Goal: Task Accomplishment & Management: Manage account settings

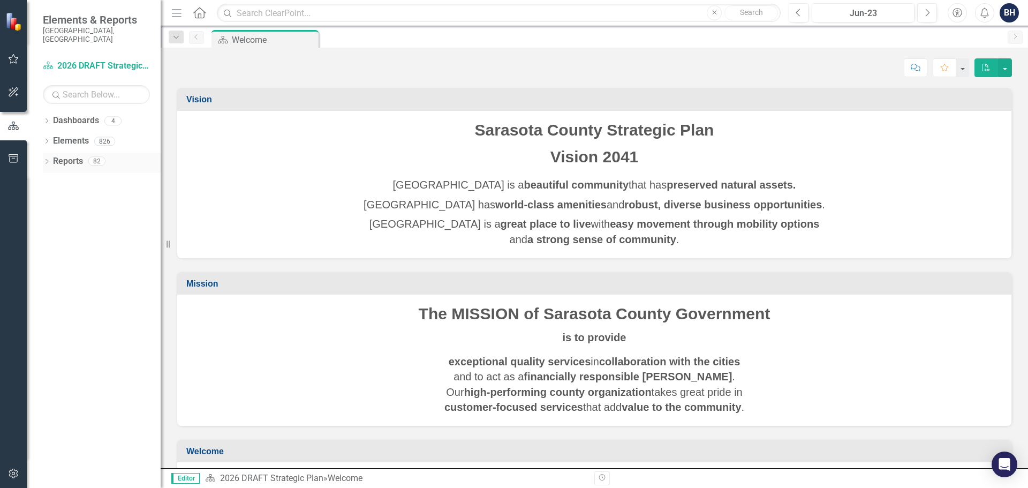
click at [47, 159] on icon "Dropdown" at bounding box center [46, 162] width 7 height 6
click at [51, 176] on icon "Dropdown" at bounding box center [50, 179] width 6 height 7
click at [48, 157] on icon "Dropdown" at bounding box center [45, 160] width 6 height 7
click at [48, 159] on icon "Dropdown" at bounding box center [46, 162] width 7 height 6
click at [51, 178] on icon "Dropdown" at bounding box center [51, 181] width 7 height 6
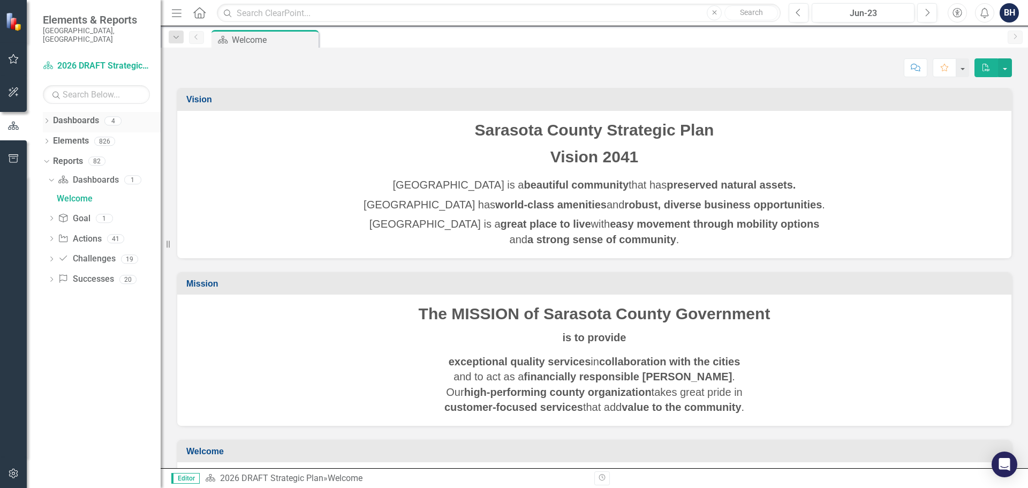
click at [47, 119] on icon "Dropdown" at bounding box center [46, 122] width 7 height 6
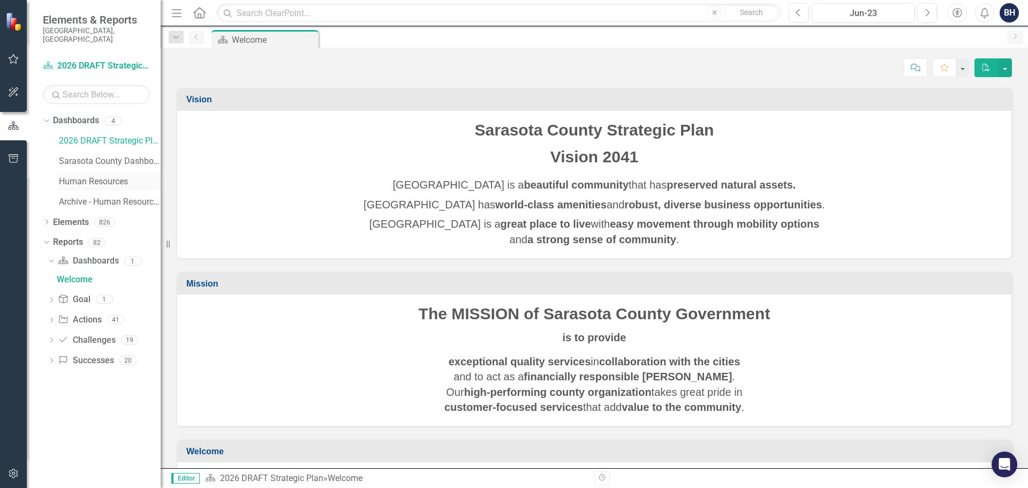
click at [112, 176] on link "Human Resources" at bounding box center [110, 182] width 102 height 12
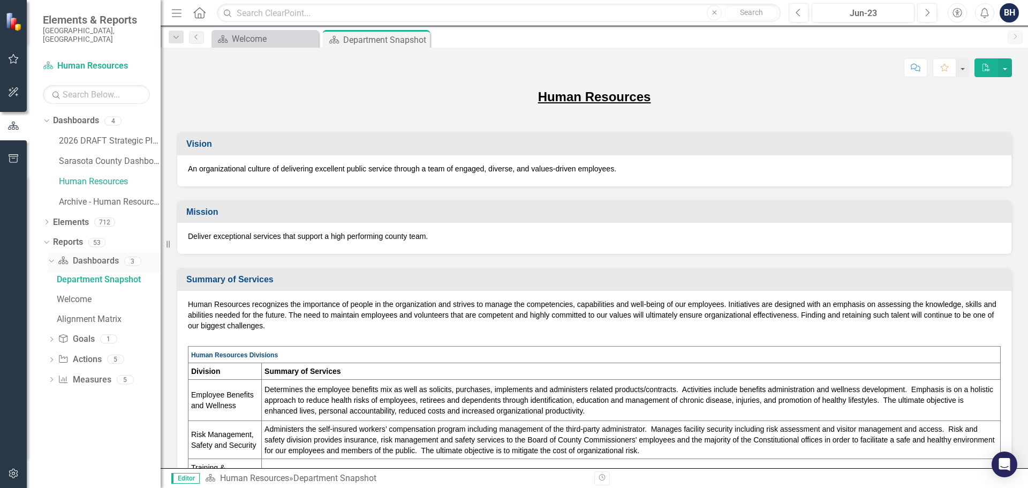
click at [51, 257] on icon "Dropdown" at bounding box center [50, 260] width 6 height 7
click at [51, 259] on icon "Dropdown" at bounding box center [51, 262] width 7 height 6
click at [51, 377] on icon "Dropdown" at bounding box center [51, 380] width 7 height 6
click at [90, 355] on div "Reporting Frequency" at bounding box center [109, 360] width 104 height 10
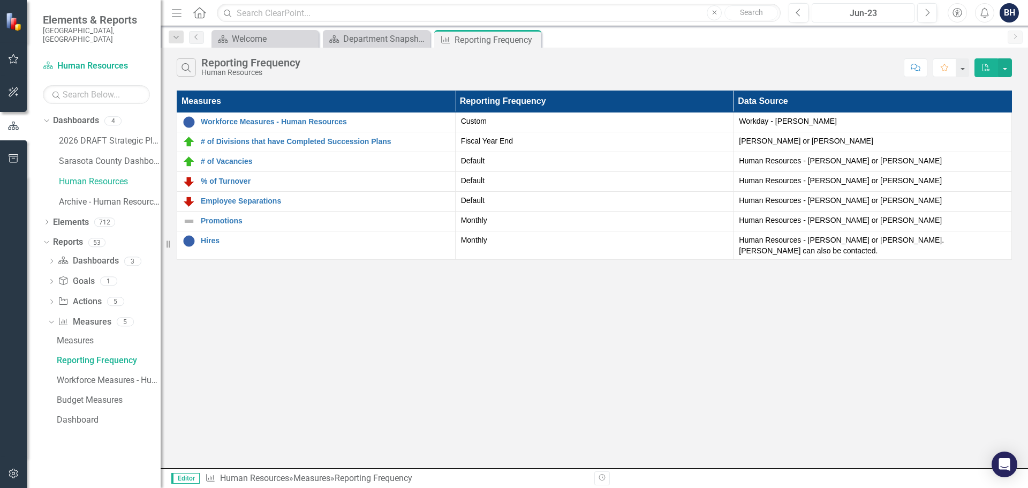
click at [902, 16] on div "Jun-23" at bounding box center [862, 13] width 95 height 13
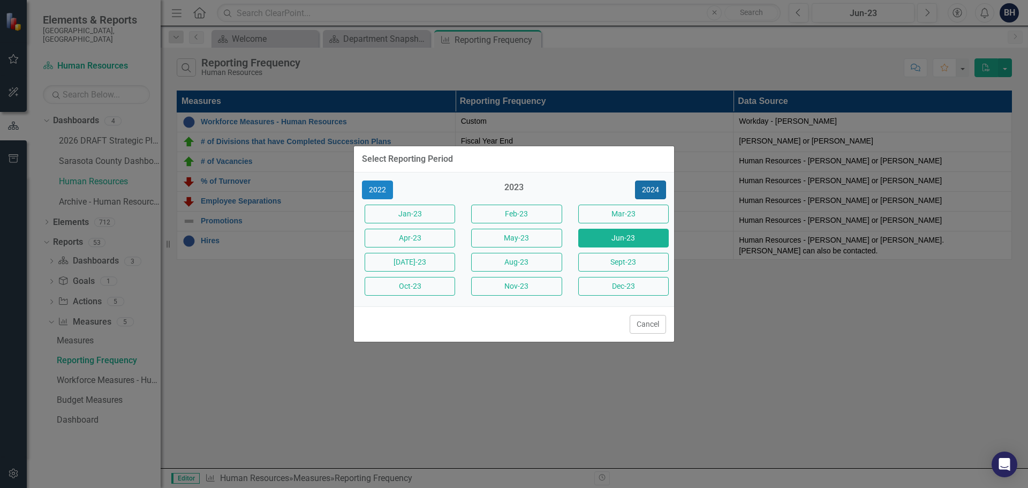
click at [643, 189] on button "2024" at bounding box center [650, 189] width 31 height 19
click at [648, 189] on button "2025" at bounding box center [650, 189] width 31 height 19
click at [627, 265] on button "Sep-25" at bounding box center [623, 262] width 90 height 19
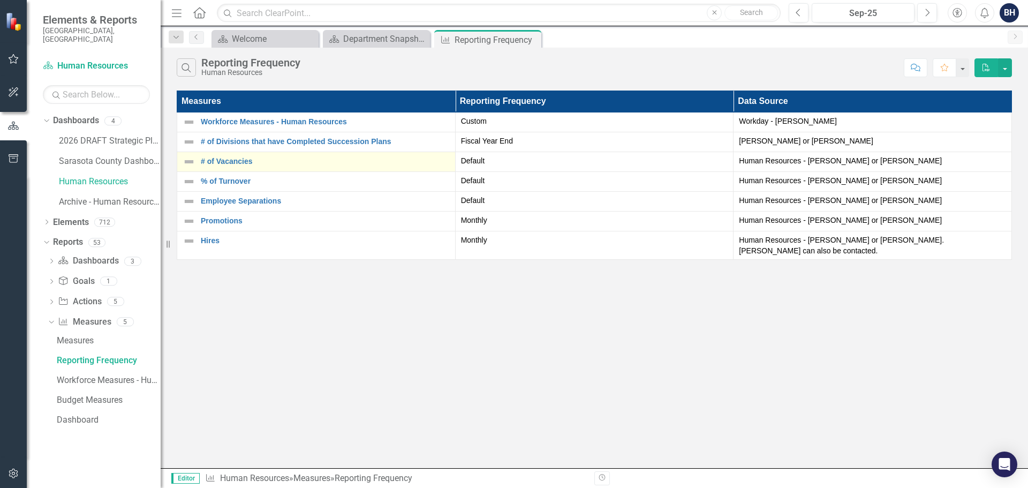
click at [225, 156] on div "# of Vacancies" at bounding box center [315, 161] width 267 height 13
click at [102, 355] on div "Reporting Frequency" at bounding box center [109, 360] width 104 height 10
click at [230, 162] on link "# of Vacancies" at bounding box center [325, 161] width 249 height 8
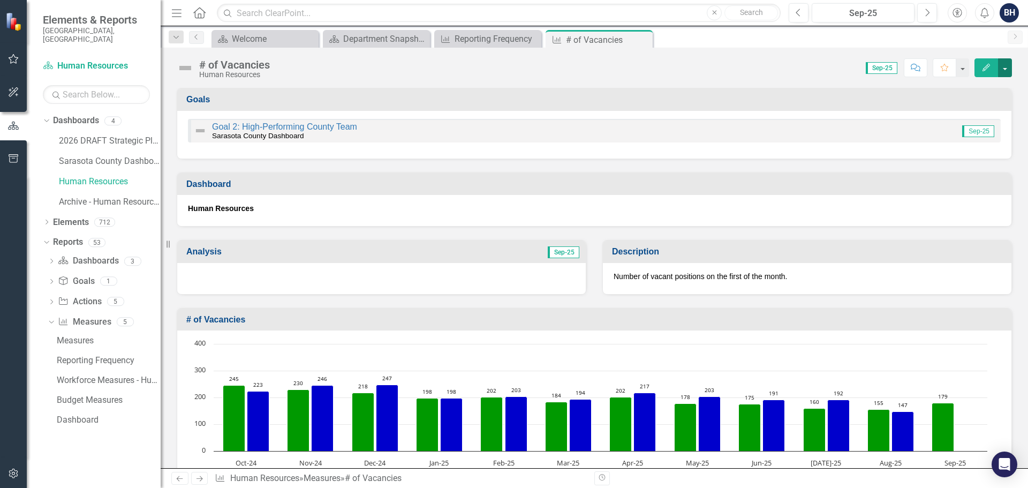
click at [1002, 66] on button "button" at bounding box center [1005, 67] width 14 height 19
click at [961, 87] on link "Edit Edit Measure" at bounding box center [959, 88] width 104 height 20
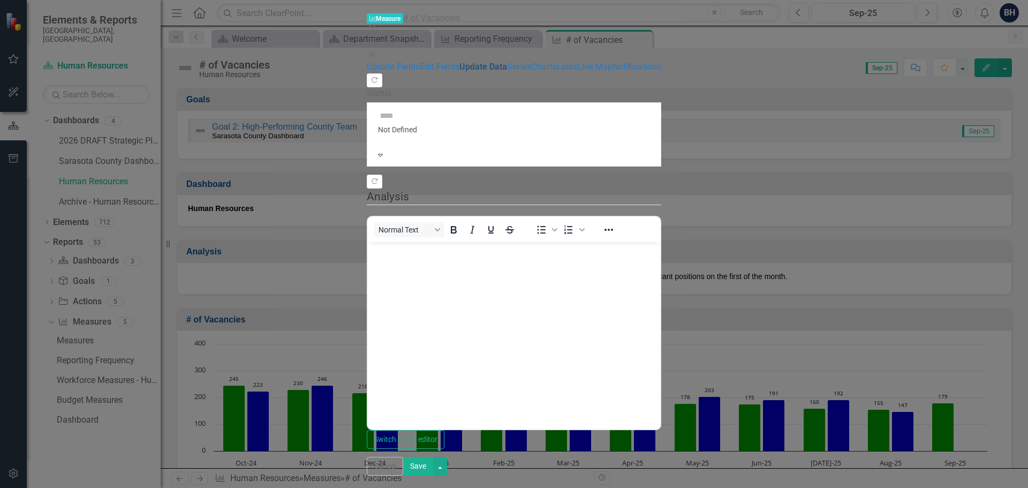
click at [459, 72] on link "Update Data" at bounding box center [483, 67] width 48 height 10
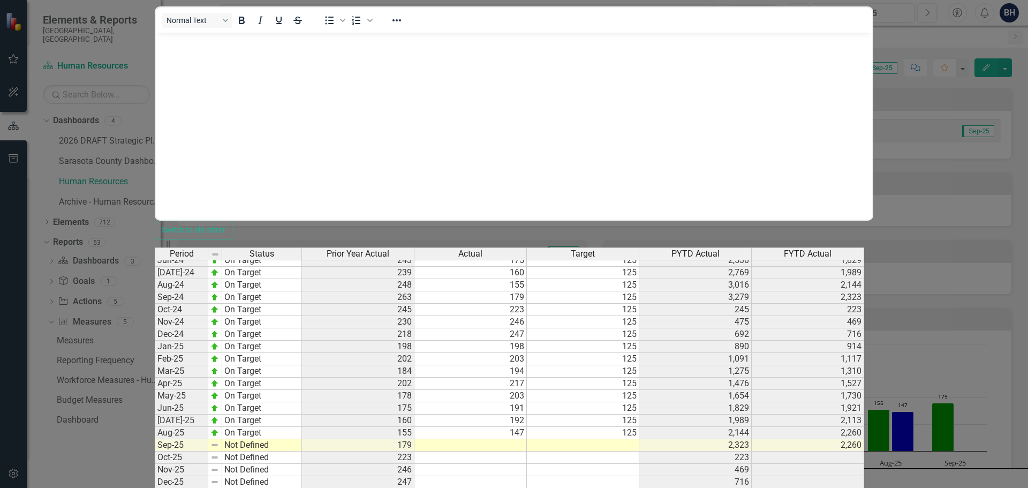
click at [651, 233] on tbody "Sept-23 Below Plan 242 263 125 2,842 3,279 Oct-23 On Target 311 245 125 311 245…" at bounding box center [509, 463] width 709 height 641
click at [527, 451] on td at bounding box center [470, 457] width 112 height 12
click at [639, 439] on td at bounding box center [583, 445] width 112 height 12
type textarea "125"
click at [527, 487] on td at bounding box center [470, 494] width 112 height 12
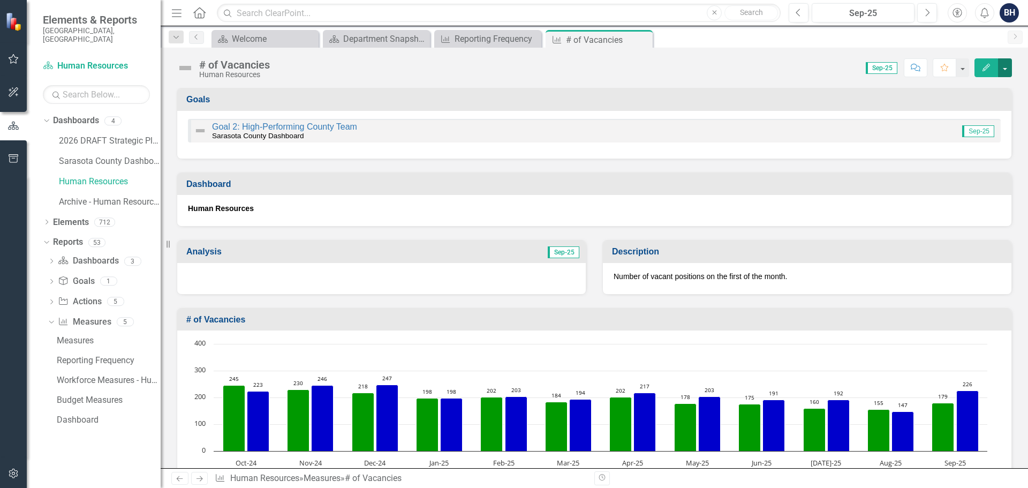
click at [1002, 67] on button "button" at bounding box center [1005, 67] width 14 height 19
click at [969, 89] on link "Edit Edit Measure" at bounding box center [959, 88] width 104 height 20
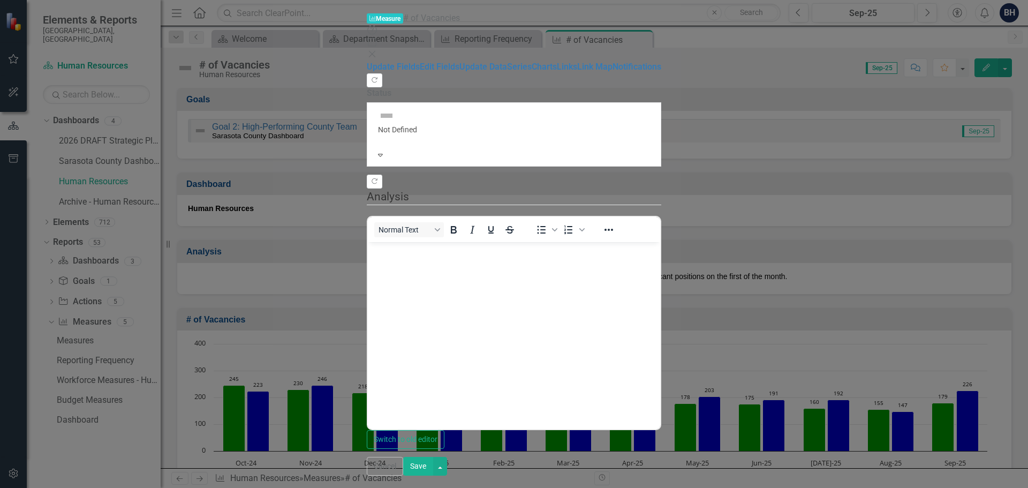
click at [378, 135] on div at bounding box center [514, 140] width 272 height 11
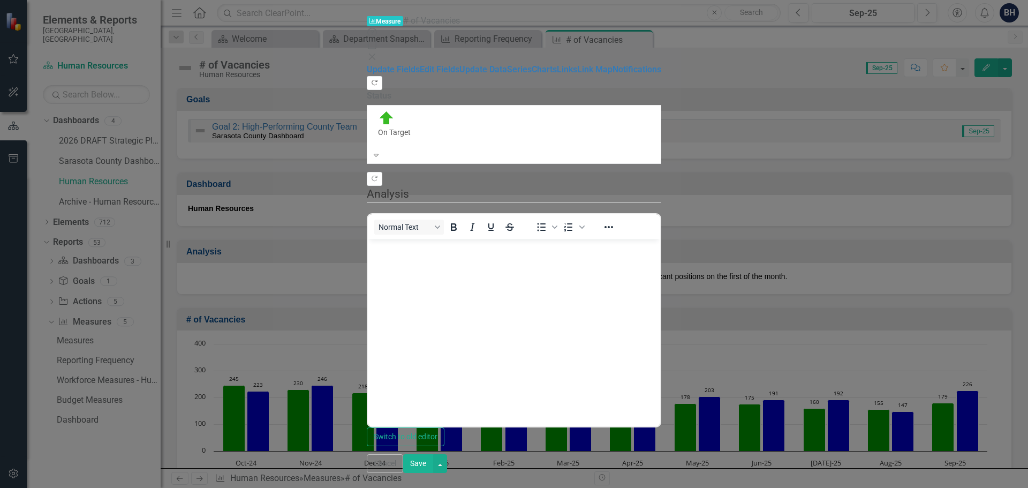
click at [378, 80] on icon "Copy Forward" at bounding box center [374, 83] width 8 height 6
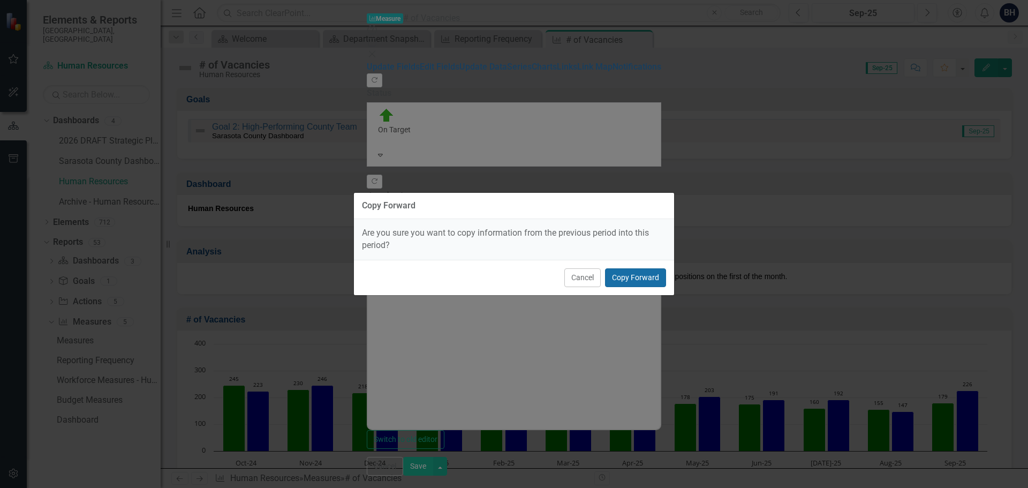
click at [637, 277] on button "Copy Forward" at bounding box center [635, 277] width 61 height 19
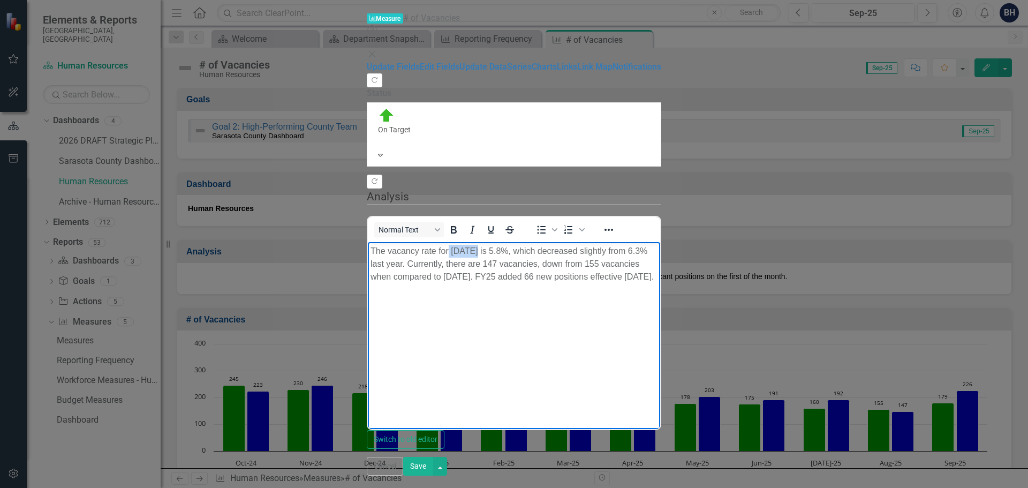
drag, startPoint x: 449, startPoint y: 250, endPoint x: 476, endPoint y: 250, distance: 27.3
click at [476, 250] on p "The vacancy rate for August 2025 is 5.8%, which decreased slightly from 6.3% la…" at bounding box center [513, 264] width 287 height 39
click at [447, 253] on p "The vacancy rate forSeptember 2025 is 5.8%, which decreased slightly from 6.3% …" at bounding box center [513, 270] width 287 height 51
drag, startPoint x: 526, startPoint y: 250, endPoint x: 541, endPoint y: 260, distance: 18.1
click at [538, 250] on p "The vacancy rate for September 2025 is 5.8%, which decreased slightly from 6.3%…" at bounding box center [513, 264] width 287 height 39
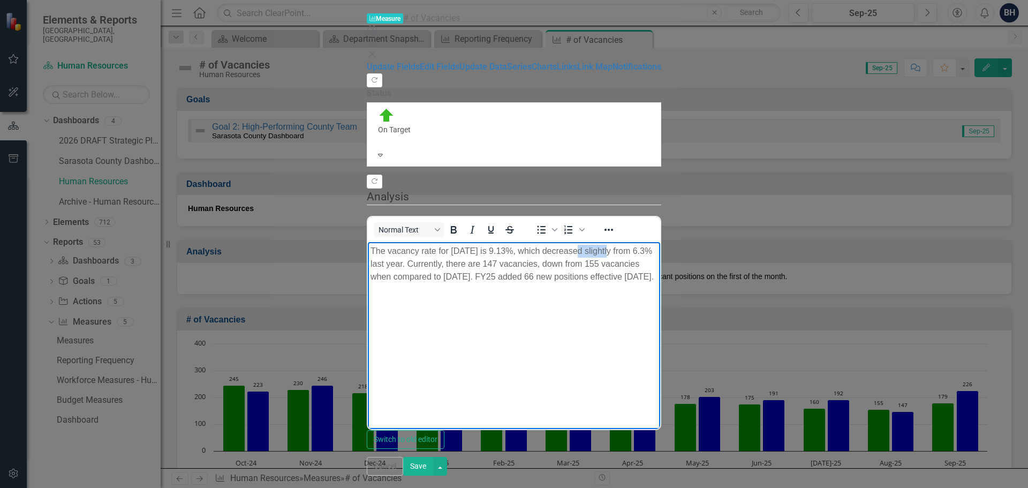
drag, startPoint x: 578, startPoint y: 249, endPoint x: 618, endPoint y: 253, distance: 39.7
click at [618, 253] on p "The vacancy rate for September 2025 is 9.13%, which decreased slightly from 6.3…" at bounding box center [513, 264] width 287 height 39
drag, startPoint x: 667, startPoint y: 246, endPoint x: 679, endPoint y: 249, distance: 12.7
click at [657, 249] on p "The vacancy rate for September 2025 is 9.13%, which increased slightly from 6.3…" at bounding box center [513, 264] width 287 height 39
drag, startPoint x: 801, startPoint y: 250, endPoint x: 813, endPoint y: 249, distance: 11.8
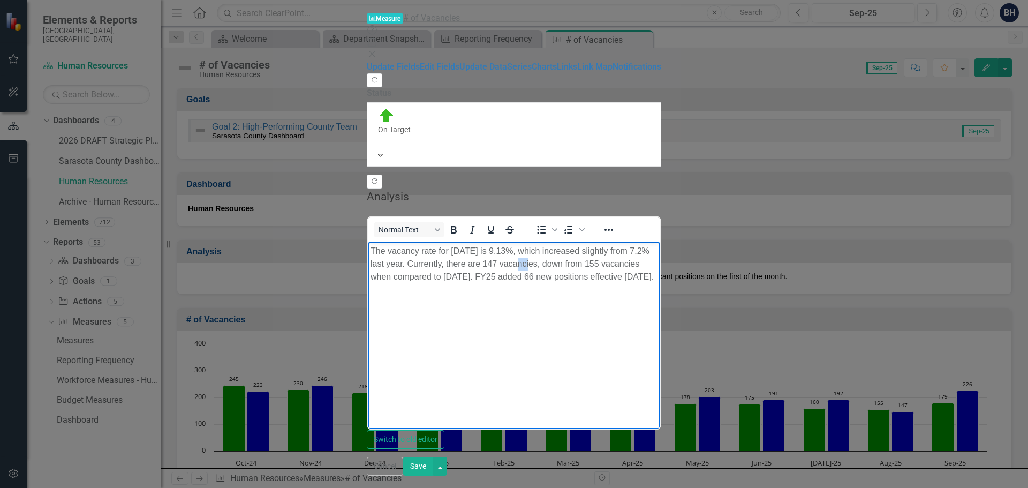
click at [657, 249] on p "The vacancy rate for September 2025 is 9.13%, which increased slightly from 7.2…" at bounding box center [513, 264] width 287 height 39
drag, startPoint x: 861, startPoint y: 252, endPoint x: 879, endPoint y: 254, distance: 18.3
click at [657, 252] on p "The vacancy rate for September 2025 is 9.13%, which increased slightly from 7.2…" at bounding box center [513, 264] width 287 height 39
drag, startPoint x: 927, startPoint y: 250, endPoint x: 941, endPoint y: 249, distance: 14.0
click at [657, 249] on p "The vacancy rate for September 2025 is 9.13%, which increased slightly from 7.2…" at bounding box center [513, 270] width 287 height 51
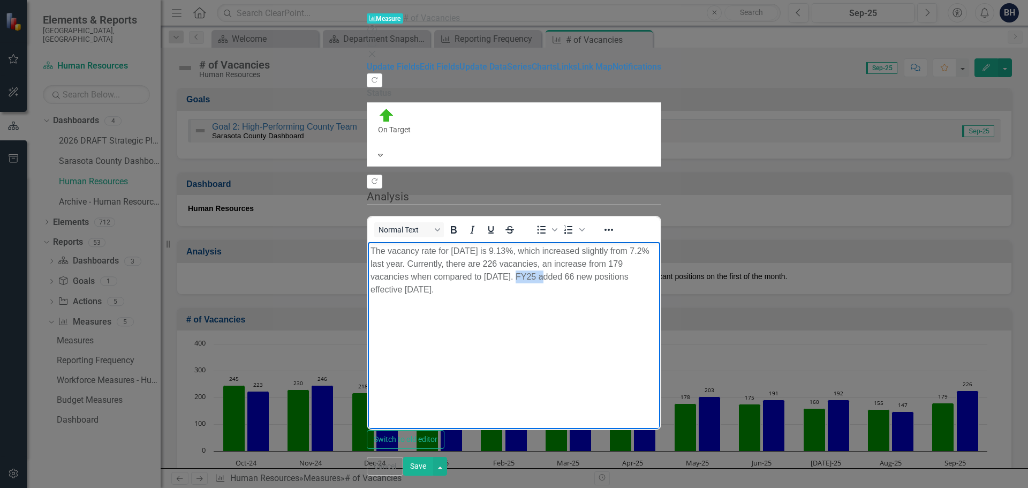
drag, startPoint x: 372, startPoint y: 263, endPoint x: 401, endPoint y: 300, distance: 46.9
click at [397, 262] on p "The vacancy rate for September 2025 is 9.13%, which increased slightly from 7.2…" at bounding box center [513, 270] width 287 height 51
click at [657, 248] on p "The vacancy rate for September 2025 is 9.13%, which increased slightly from 7.2…" at bounding box center [513, 270] width 287 height 51
click at [433, 475] on button "Save" at bounding box center [418, 466] width 30 height 19
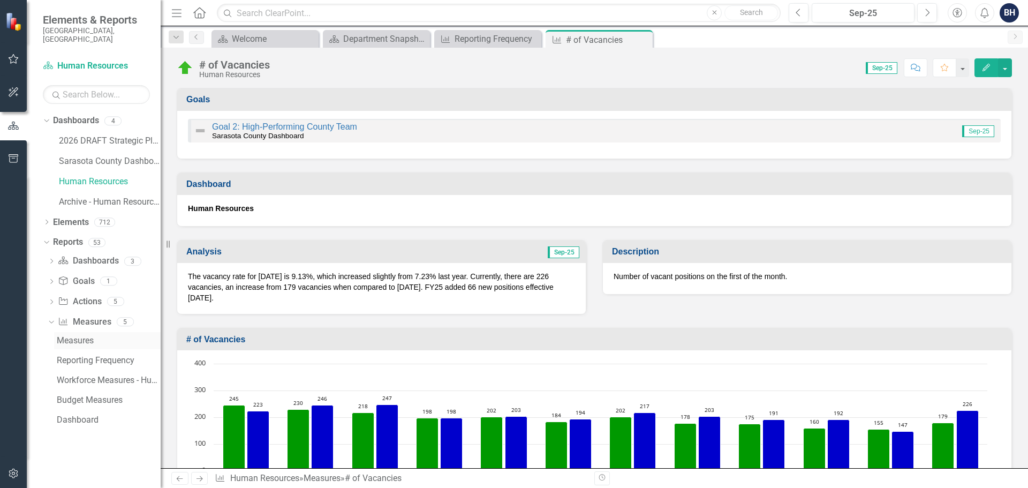
click at [91, 336] on div "Measures" at bounding box center [109, 341] width 104 height 10
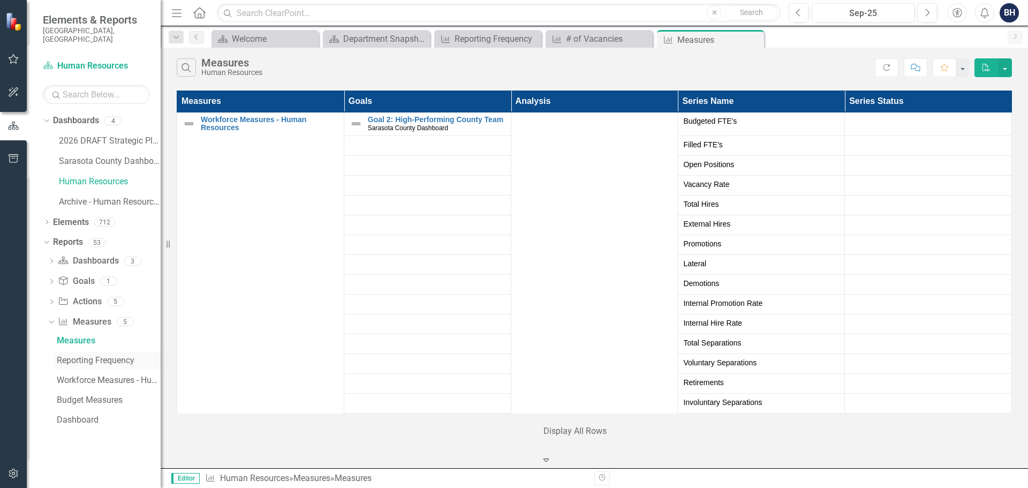
click at [89, 355] on div "Reporting Frequency" at bounding box center [109, 360] width 104 height 10
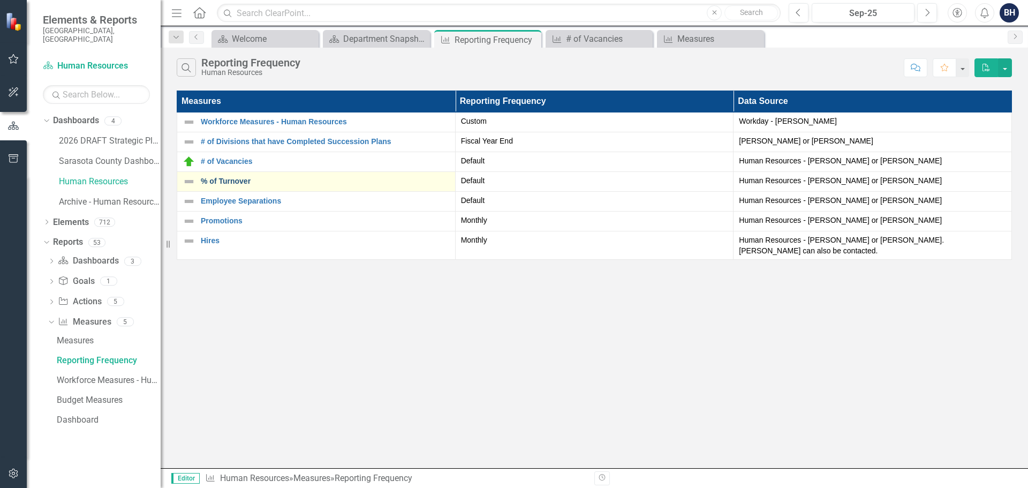
click at [234, 181] on link "% of Turnover" at bounding box center [325, 181] width 249 height 8
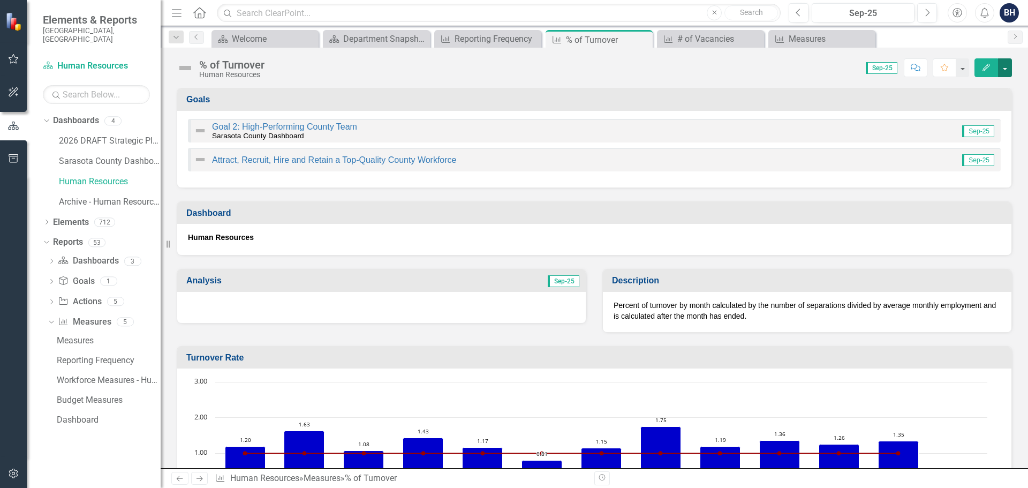
click at [1006, 66] on button "button" at bounding box center [1005, 67] width 14 height 19
click at [959, 84] on link "Edit Edit Measure" at bounding box center [959, 88] width 104 height 20
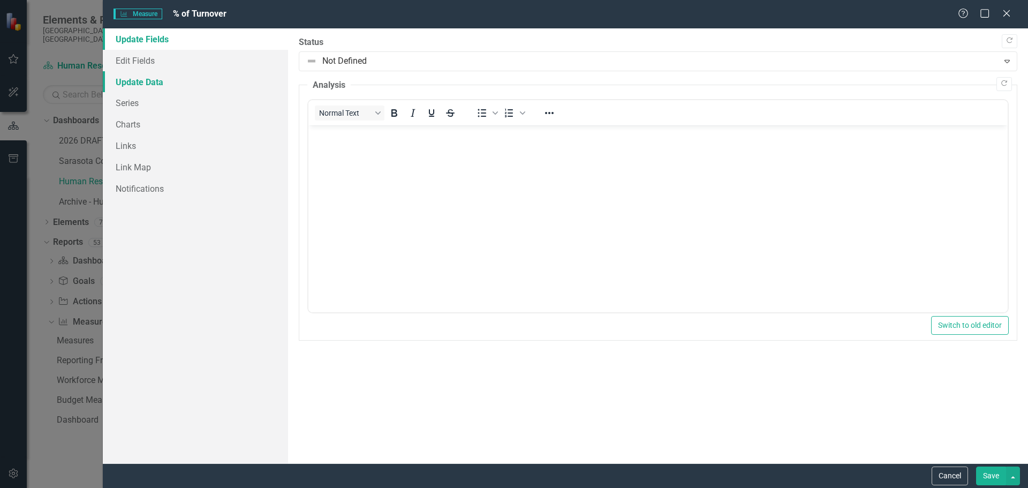
click at [142, 78] on link "Update Data" at bounding box center [195, 81] width 185 height 21
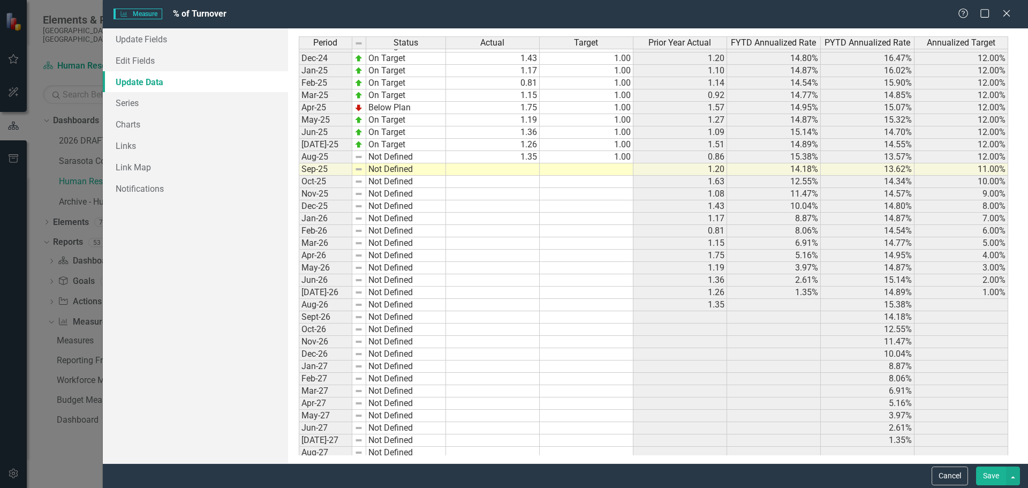
click at [529, 170] on tbody "Mar-24 On Target 0.92 1.00 1.97 14.85% 18.12% 12.00% Apr-24 On Target 1.57 1.00…" at bounding box center [653, 224] width 709 height 567
type textarea "0.87"
click at [607, 168] on td at bounding box center [586, 169] width 94 height 12
type textarea "1"
click at [643, 185] on td "1.63" at bounding box center [680, 182] width 94 height 12
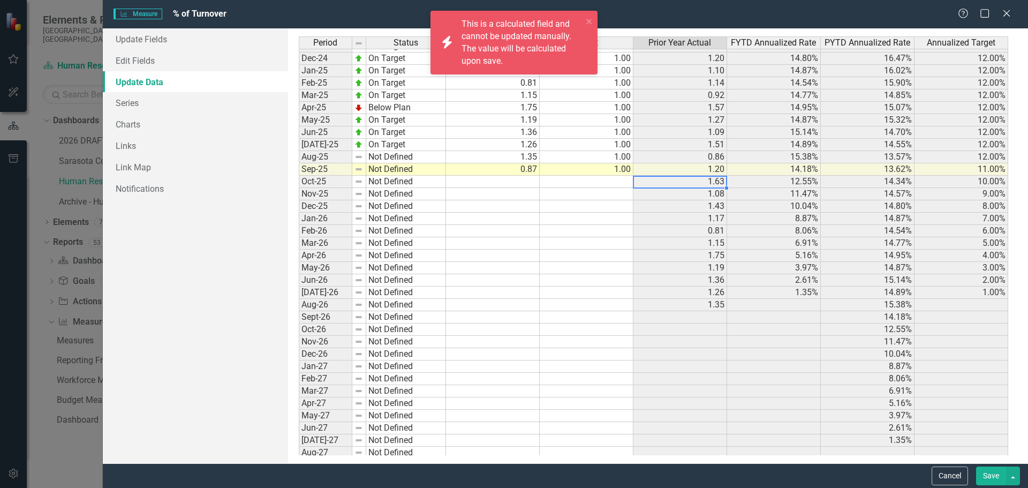
click at [586, 177] on td at bounding box center [586, 182] width 94 height 12
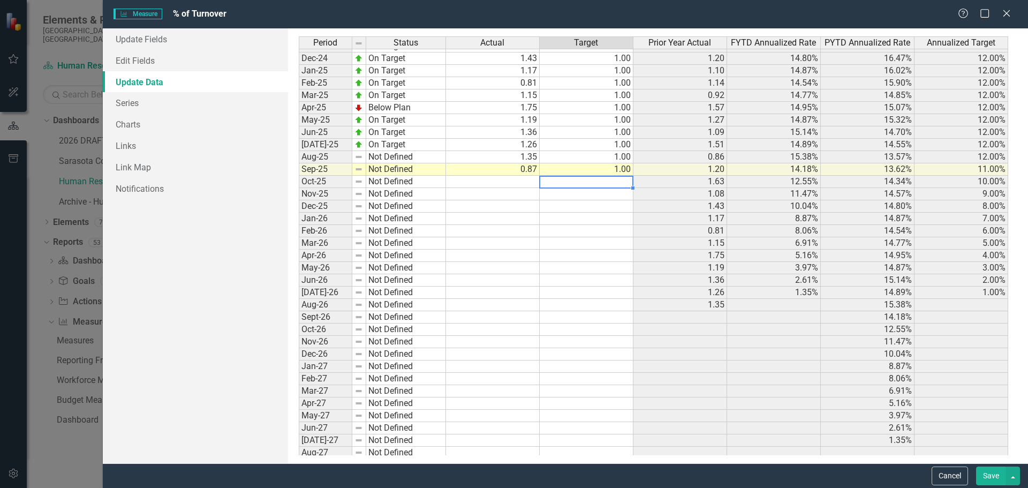
click at [995, 477] on button "Save" at bounding box center [991, 475] width 30 height 19
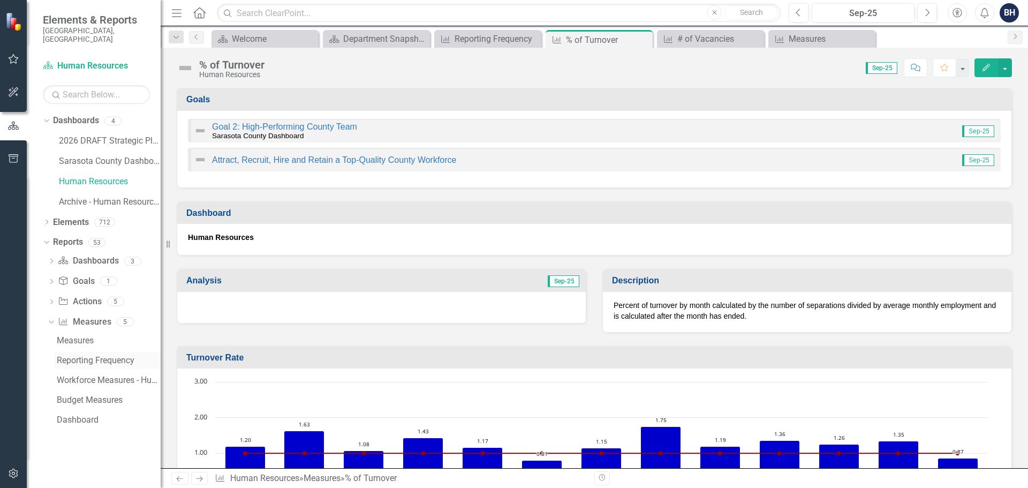
click at [105, 355] on div "Reporting Frequency" at bounding box center [109, 360] width 104 height 10
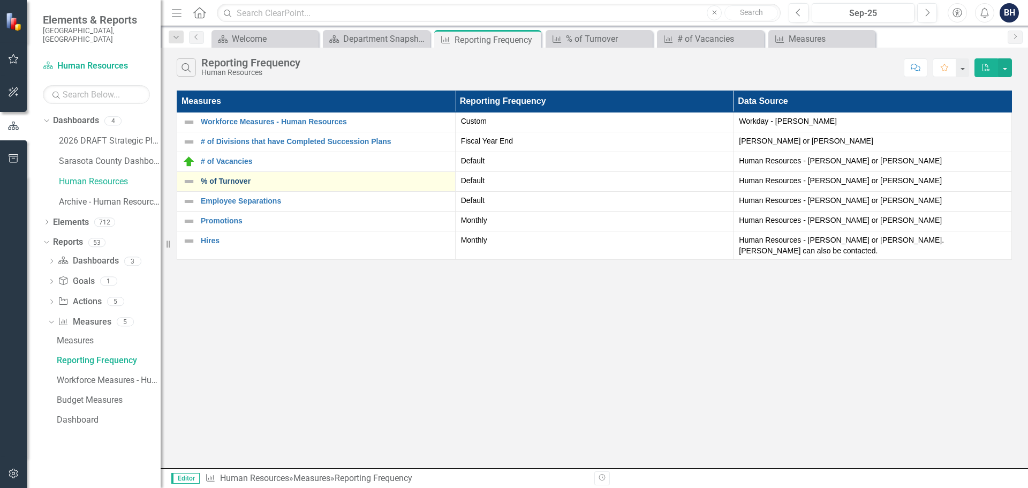
click at [231, 178] on link "% of Turnover" at bounding box center [325, 181] width 249 height 8
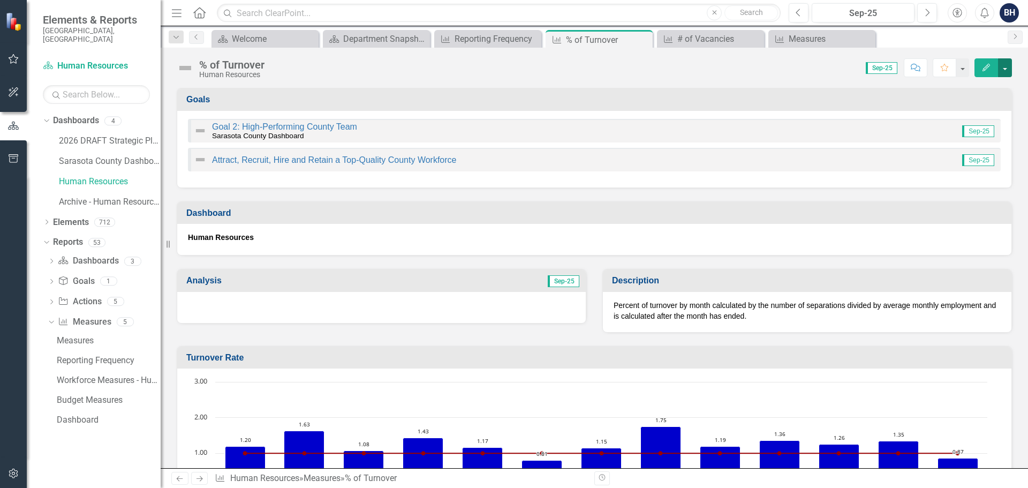
click at [1003, 67] on button "button" at bounding box center [1005, 67] width 14 height 19
click at [954, 92] on link "Edit Edit Measure" at bounding box center [959, 88] width 104 height 20
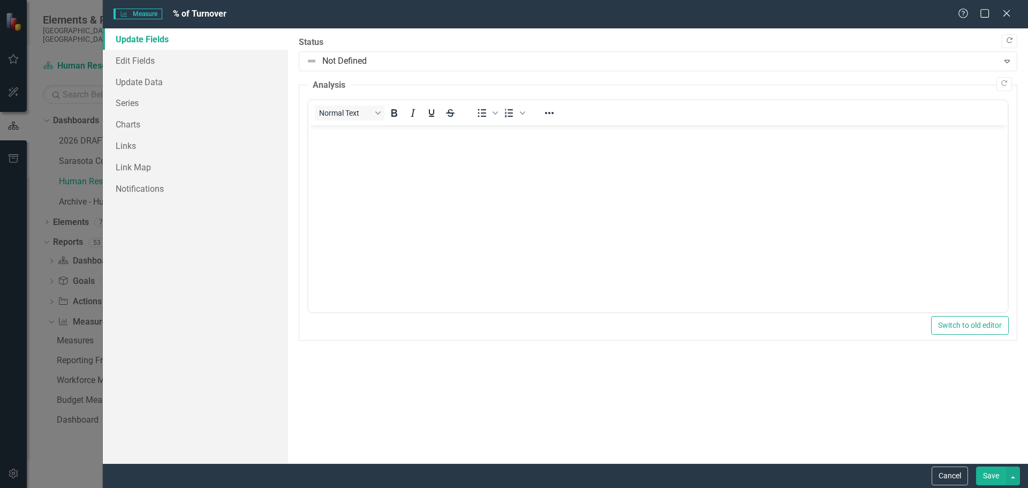
click at [1007, 41] on icon "Copy Forward" at bounding box center [1009, 40] width 8 height 6
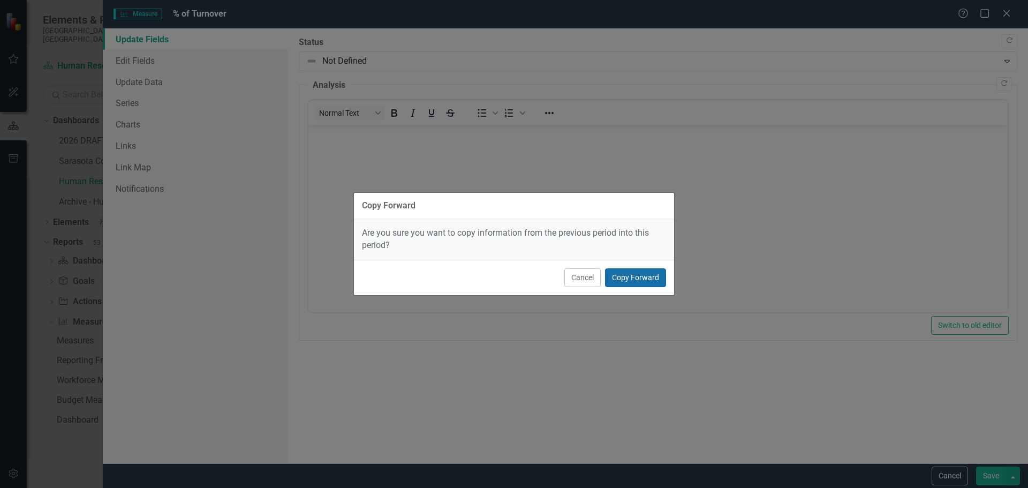
click at [634, 280] on button "Copy Forward" at bounding box center [635, 277] width 61 height 19
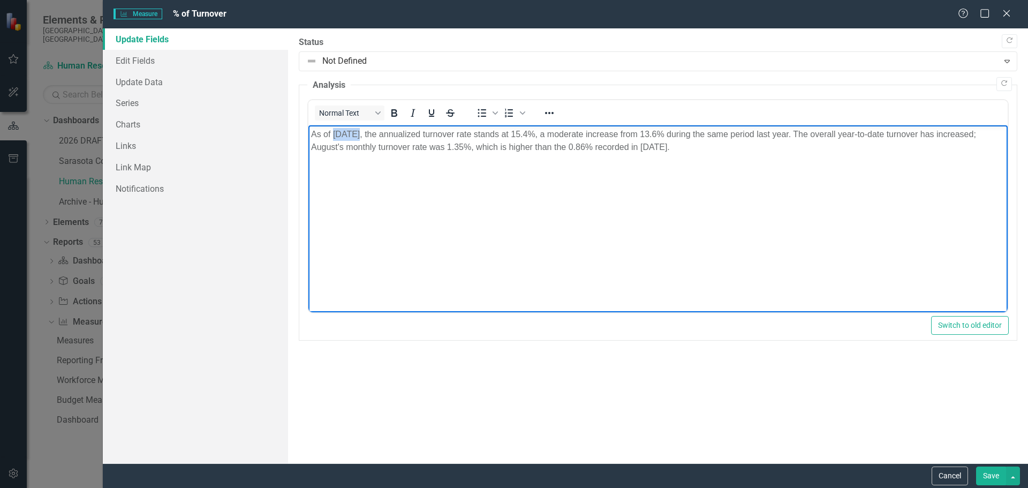
drag, startPoint x: 332, startPoint y: 134, endPoint x: 358, endPoint y: 134, distance: 25.7
click at [358, 134] on p "As of [DATE], the annualized turnover rate stands at 15.4%, a moderate increase…" at bounding box center [657, 141] width 694 height 26
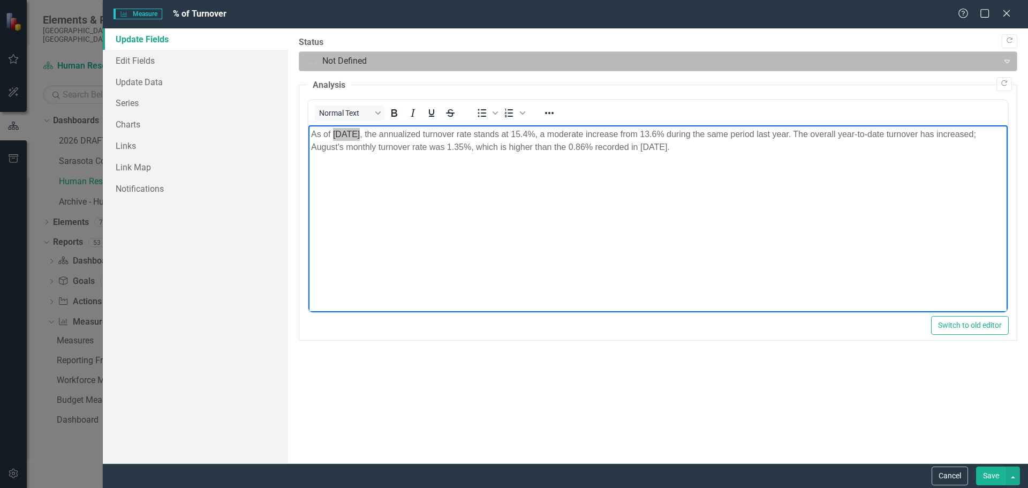
click at [327, 64] on div at bounding box center [649, 61] width 686 height 14
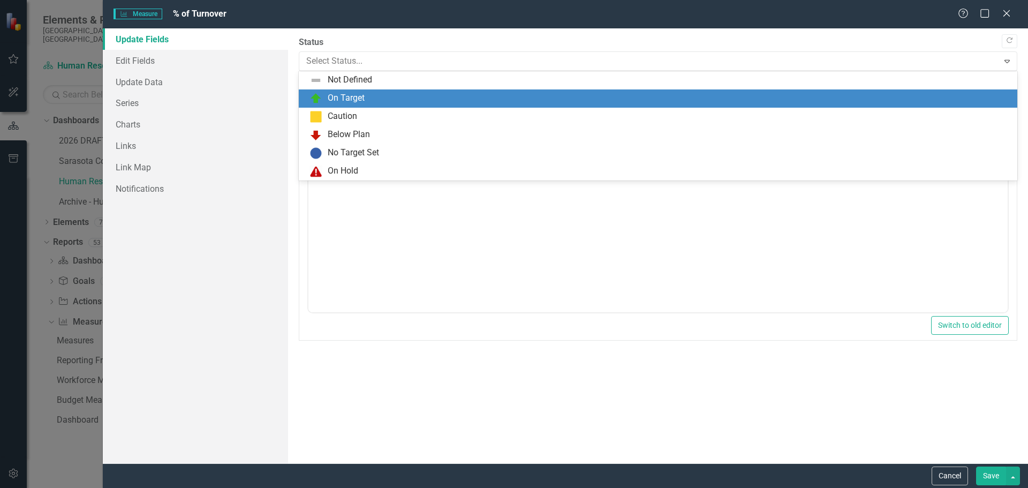
click at [335, 98] on div "On Target" at bounding box center [346, 98] width 37 height 12
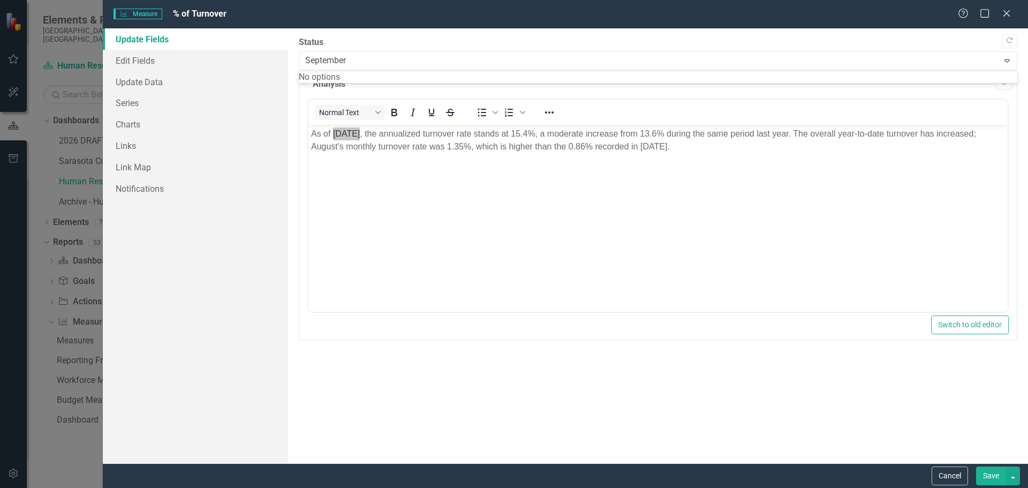
type input "September"
click at [352, 135] on p "As of [DATE], the annualized turnover rate stands at 15.4%, a moderate increase…" at bounding box center [657, 140] width 694 height 26
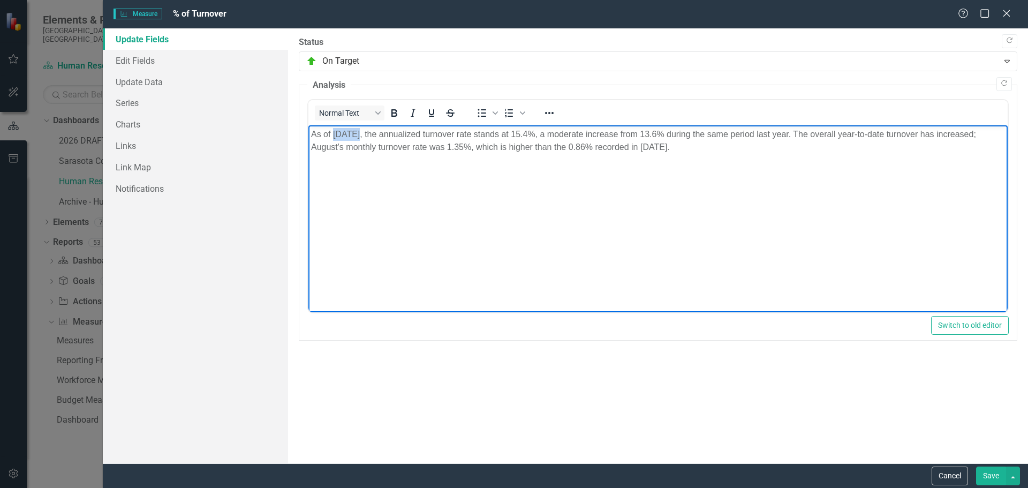
drag, startPoint x: 360, startPoint y: 134, endPoint x: 331, endPoint y: 133, distance: 28.9
click at [331, 133] on p "As of [DATE], the annualized turnover rate stands at 15.4%, a moderate increase…" at bounding box center [657, 141] width 694 height 26
drag, startPoint x: 548, startPoint y: 133, endPoint x: 562, endPoint y: 134, distance: 14.0
click at [562, 134] on p "As of [DATE], the annualized turnover rate stands at 15.4%, a moderate increase…" at bounding box center [657, 141] width 694 height 26
drag, startPoint x: 681, startPoint y: 133, endPoint x: 696, endPoint y: 134, distance: 14.5
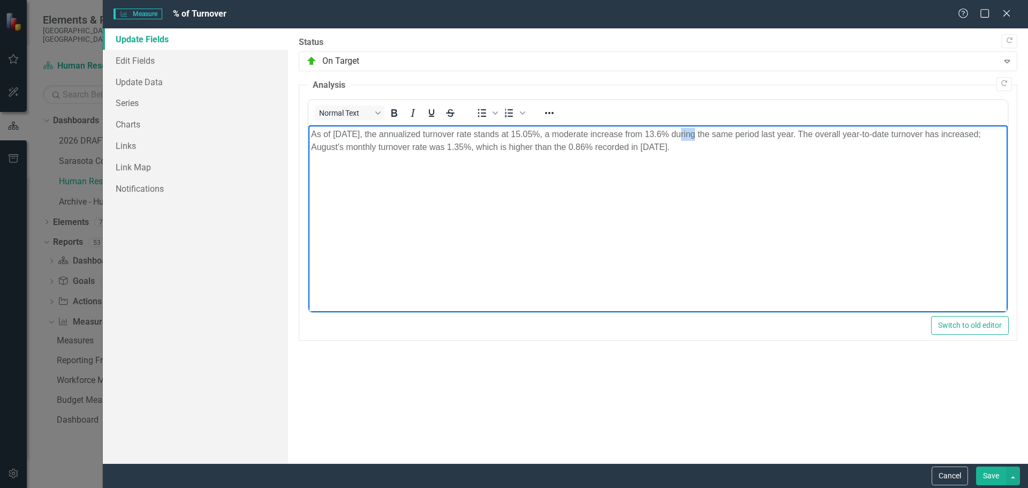
click at [696, 134] on p "As of [DATE], the annualized turnover rate stands at 15.05%, a moderate increas…" at bounding box center [657, 141] width 694 height 26
drag, startPoint x: 489, startPoint y: 146, endPoint x: 503, endPoint y: 145, distance: 14.5
click at [503, 145] on p "As of [DATE], the annualized turnover rate stands at 15.05%, a moderate increas…" at bounding box center [657, 141] width 694 height 26
drag, startPoint x: 549, startPoint y: 145, endPoint x: 572, endPoint y: 150, distance: 23.6
click at [572, 150] on p "As of [DATE], the annualized turnover rate stands at 15.05%, a moderate increas…" at bounding box center [657, 141] width 694 height 26
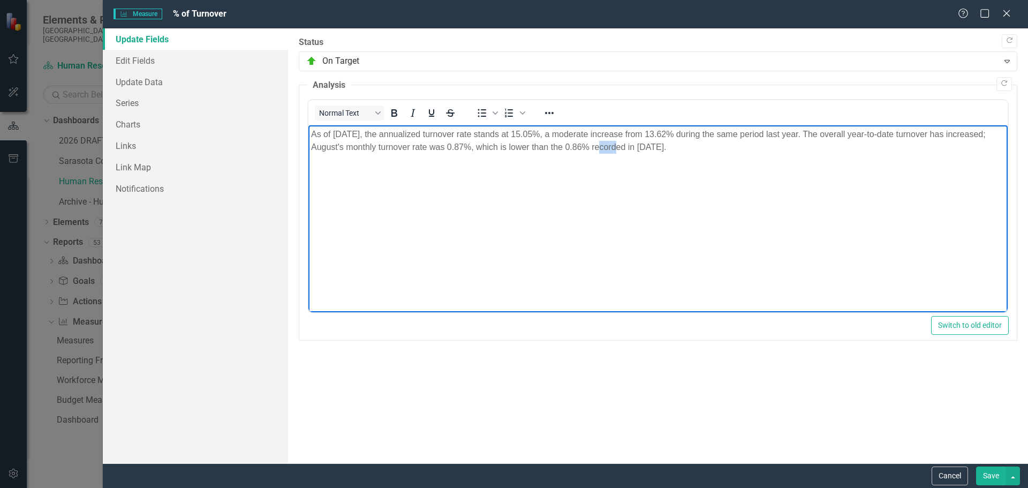
drag, startPoint x: 606, startPoint y: 146, endPoint x: 621, endPoint y: 145, distance: 15.0
click at [621, 145] on p "As of [DATE], the annualized turnover rate stands at 15.05%, a moderate increas…" at bounding box center [657, 141] width 694 height 26
drag, startPoint x: 678, startPoint y: 148, endPoint x: 703, endPoint y: 147, distance: 25.7
click at [703, 147] on p "As of [DATE], the annualized turnover rate stands at 15.05%, a moderate increas…" at bounding box center [657, 141] width 694 height 26
click at [694, 193] on body "As of [DATE], the annualized turnover rate stands at 15.05%, a moderate increas…" at bounding box center [657, 205] width 699 height 161
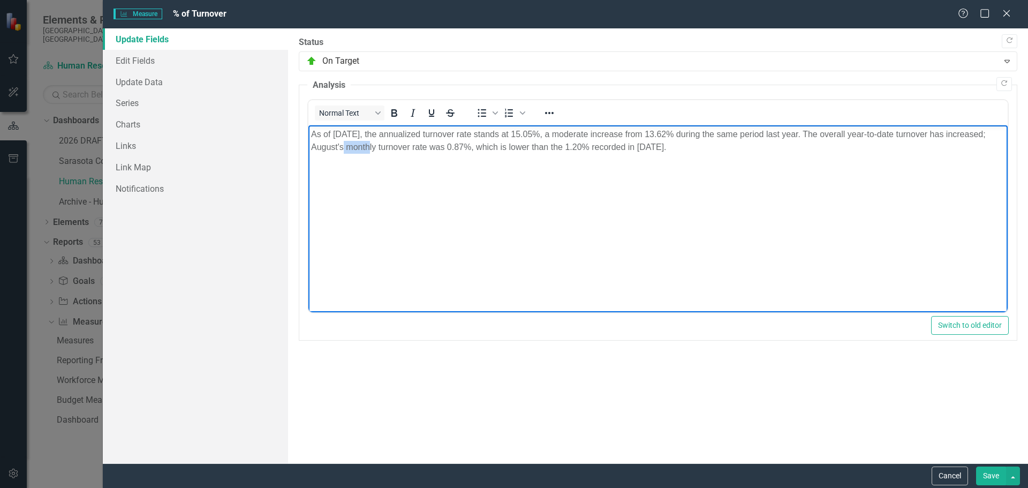
drag, startPoint x: 352, startPoint y: 146, endPoint x: 378, endPoint y: 148, distance: 25.7
click at [378, 148] on p "As of [DATE], the annualized turnover rate stands at 15.05%, a moderate increas…" at bounding box center [657, 141] width 694 height 26
click at [773, 147] on p "As of [DATE], the annualized turnover rate stands at 15.05%, a moderate increas…" at bounding box center [657, 141] width 694 height 26
click at [989, 470] on button "Save" at bounding box center [991, 475] width 30 height 19
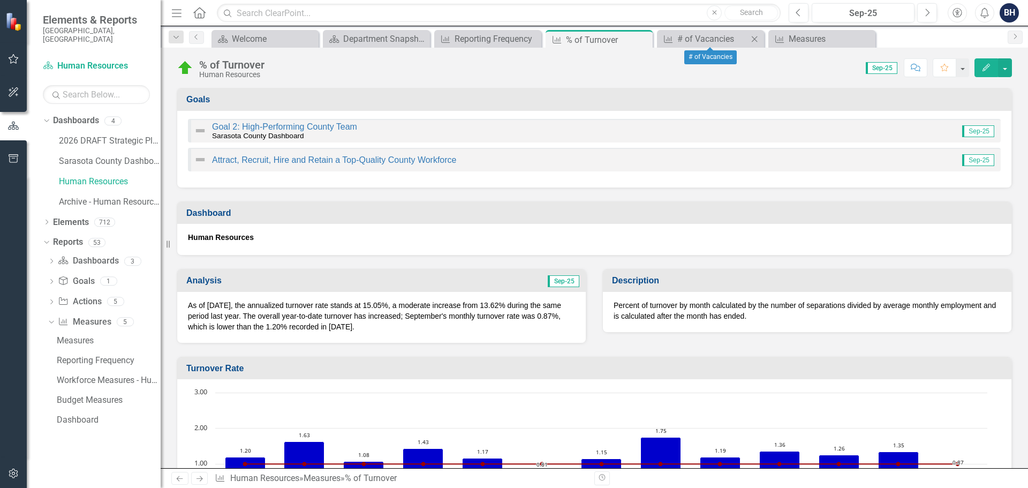
click at [756, 36] on icon "Close" at bounding box center [754, 39] width 11 height 9
click at [644, 37] on icon "Close" at bounding box center [642, 39] width 11 height 9
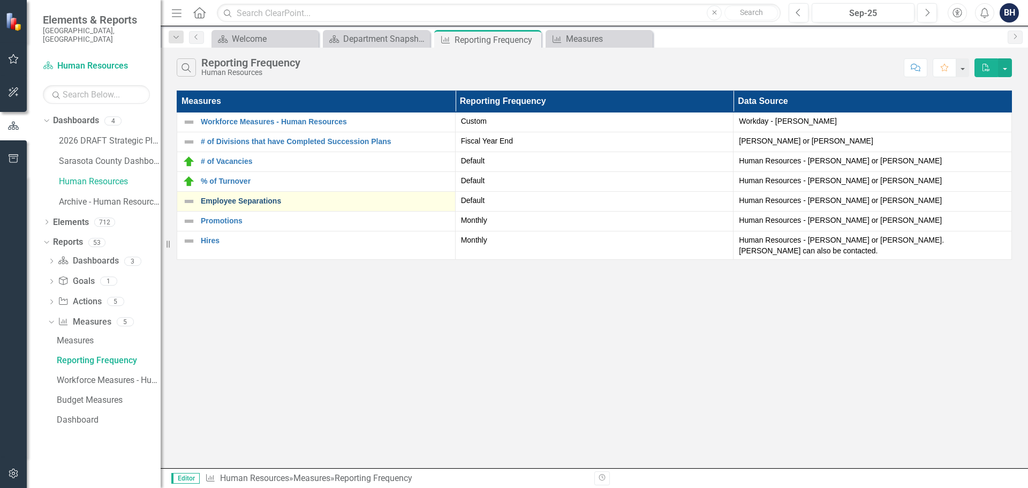
click at [232, 200] on link "Employee Separations" at bounding box center [325, 201] width 249 height 8
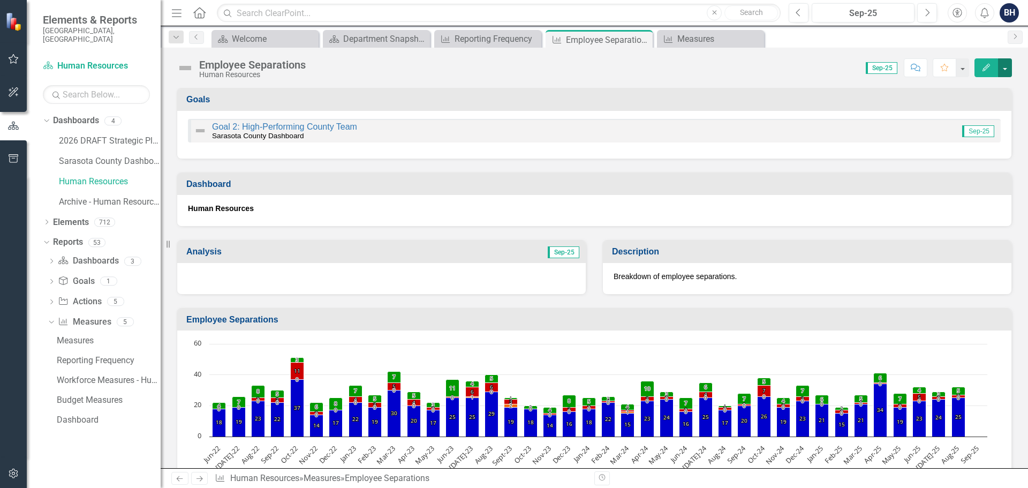
click at [1004, 70] on button "button" at bounding box center [1005, 67] width 14 height 19
click at [964, 87] on link "Edit Edit Measure" at bounding box center [959, 88] width 104 height 20
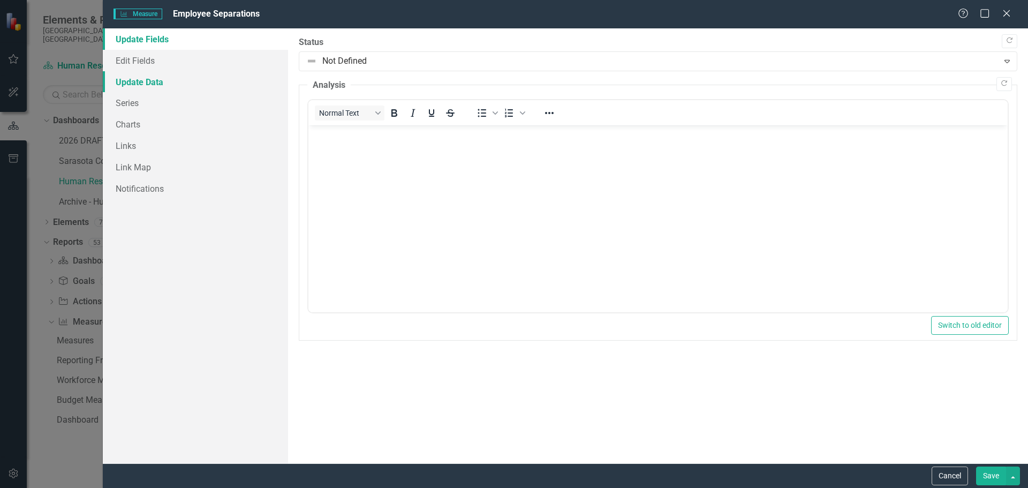
click at [142, 79] on link "Update Data" at bounding box center [195, 81] width 185 height 21
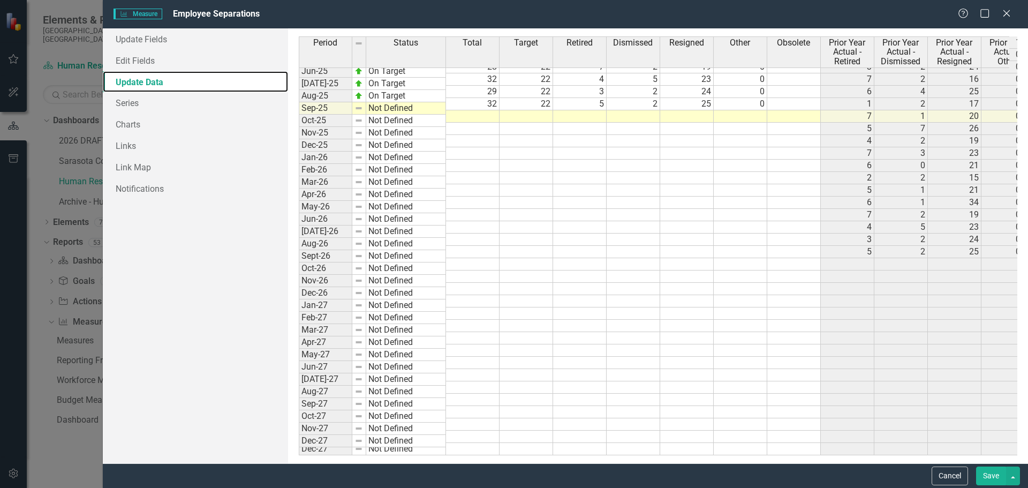
scroll to position [2018, 0]
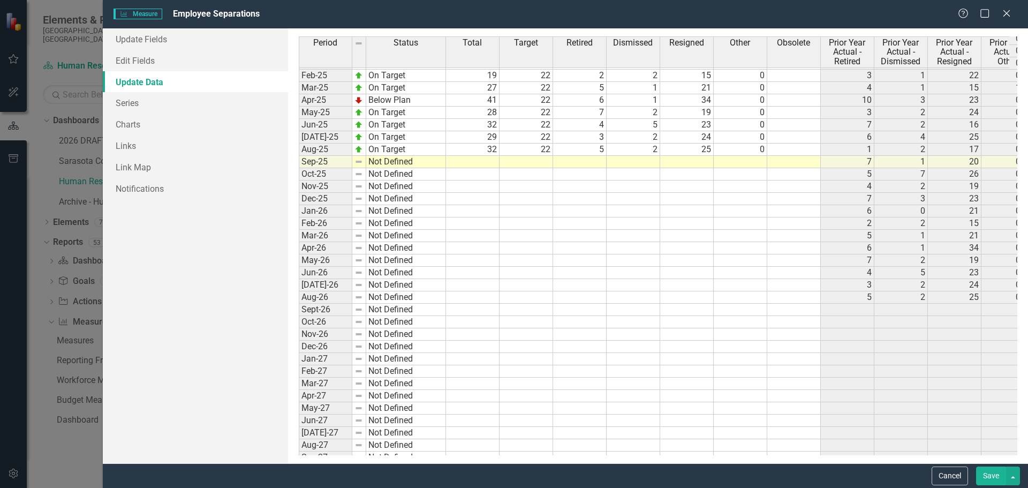
click at [547, 161] on tbody "Jun-24 On Target 25 22 7 2 16 0 11 1 25 0.00 228 288 46 55 15 32 166 201 1 0 [D…" at bounding box center [934, 236] width 1271 height 530
type textarea "22"
click at [596, 160] on td at bounding box center [580, 162] width 54 height 12
type textarea "3"
click at [645, 163] on td at bounding box center [633, 162] width 54 height 12
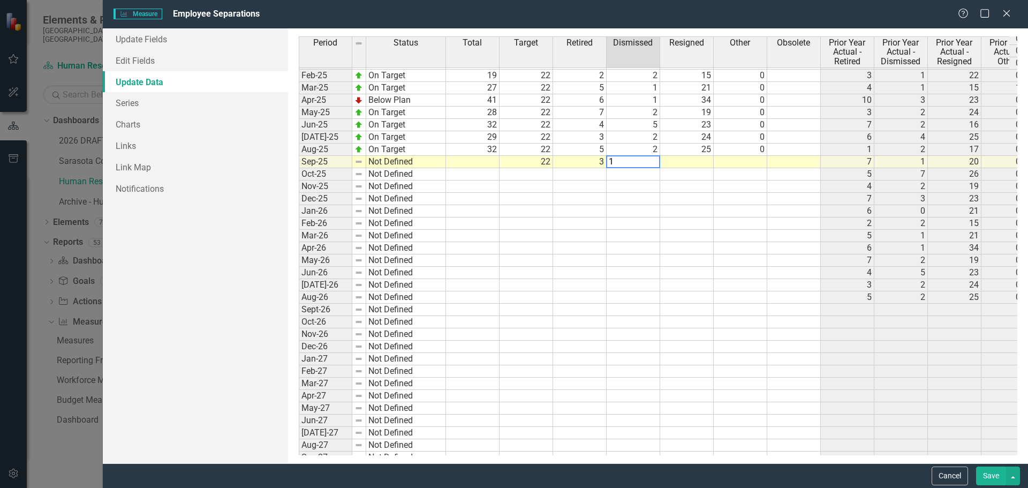
type textarea "1"
click at [695, 164] on td at bounding box center [687, 162] width 54 height 12
type textarea "17"
click at [754, 160] on td at bounding box center [740, 162] width 54 height 12
type textarea "0"
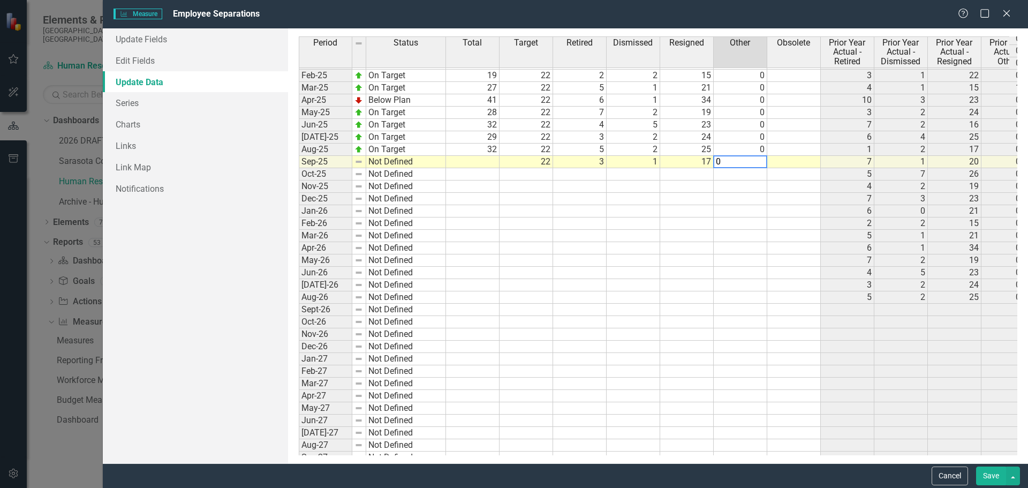
click at [762, 207] on td at bounding box center [740, 211] width 54 height 12
click at [484, 157] on td at bounding box center [473, 162] width 54 height 12
type textarea "21"
click at [529, 187] on td at bounding box center [526, 186] width 54 height 12
click at [981, 473] on button "Save" at bounding box center [991, 475] width 30 height 19
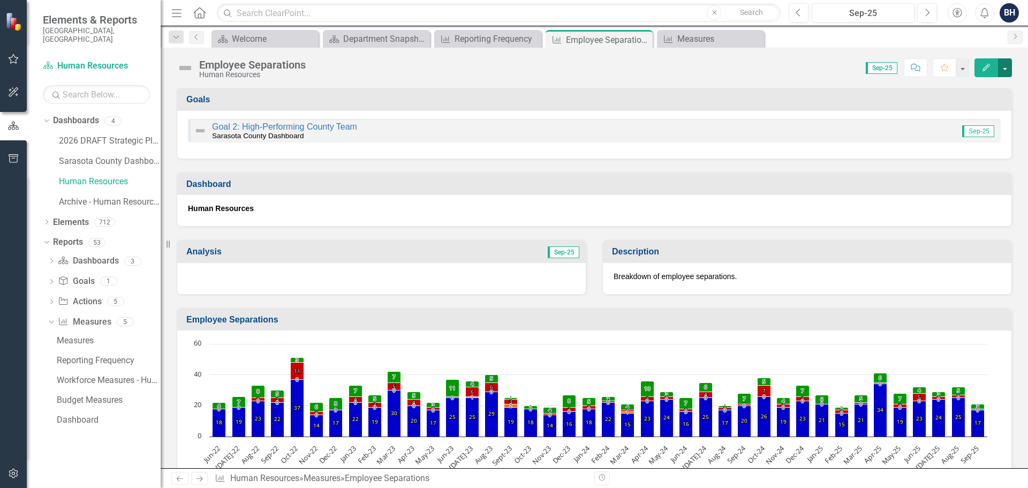
click at [1005, 72] on button "button" at bounding box center [1005, 67] width 14 height 19
click at [939, 89] on link "Edit Edit Measure" at bounding box center [959, 88] width 104 height 20
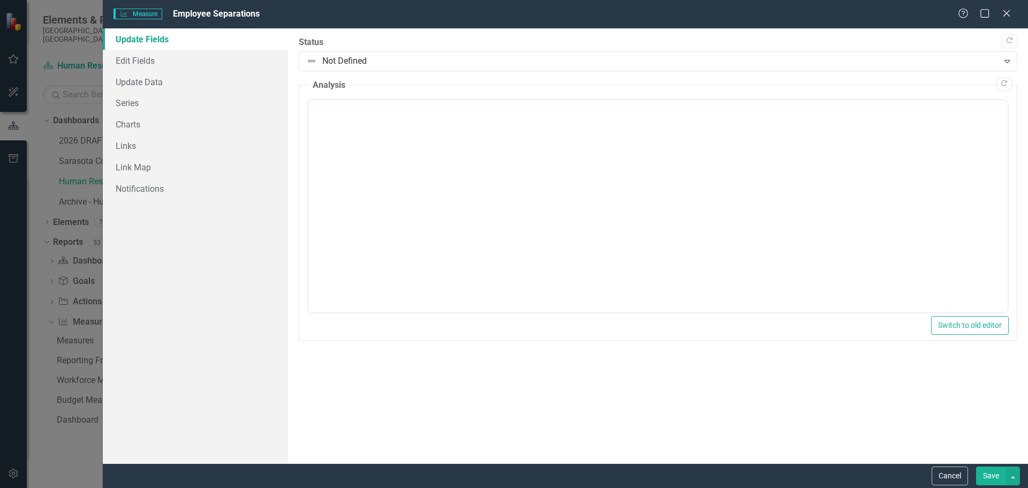
scroll to position [0, 0]
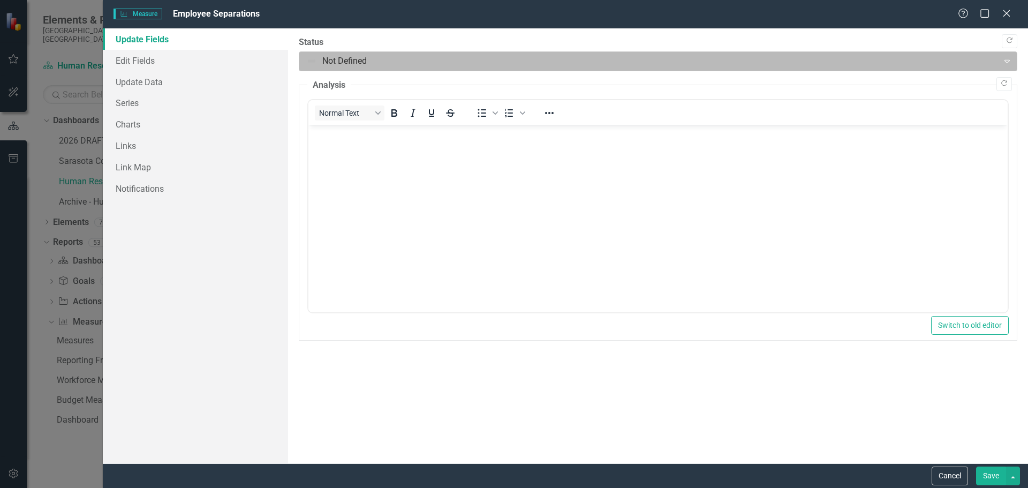
click at [334, 66] on div at bounding box center [649, 61] width 686 height 14
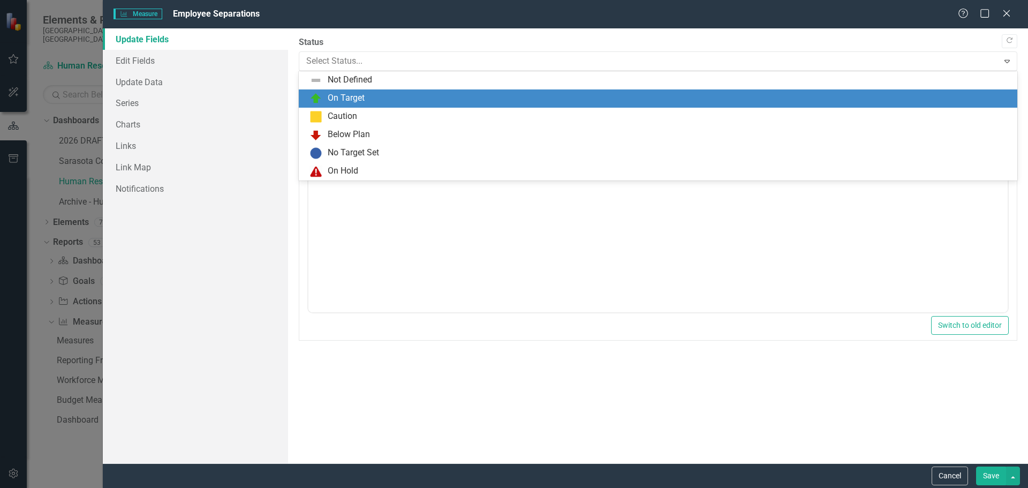
click at [344, 100] on div "On Target" at bounding box center [346, 98] width 37 height 12
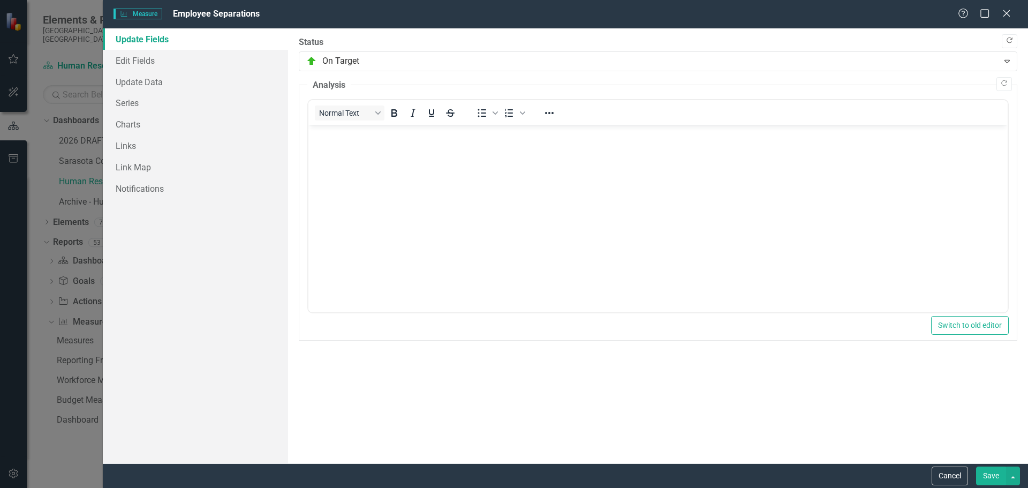
click at [1010, 41] on icon "Copy Forward" at bounding box center [1009, 40] width 8 height 6
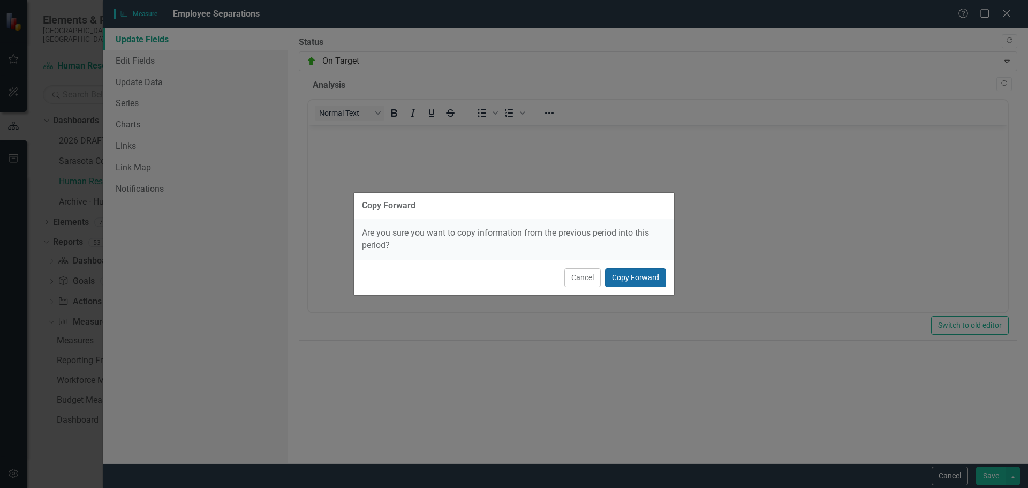
click at [632, 281] on button "Copy Forward" at bounding box center [635, 277] width 61 height 19
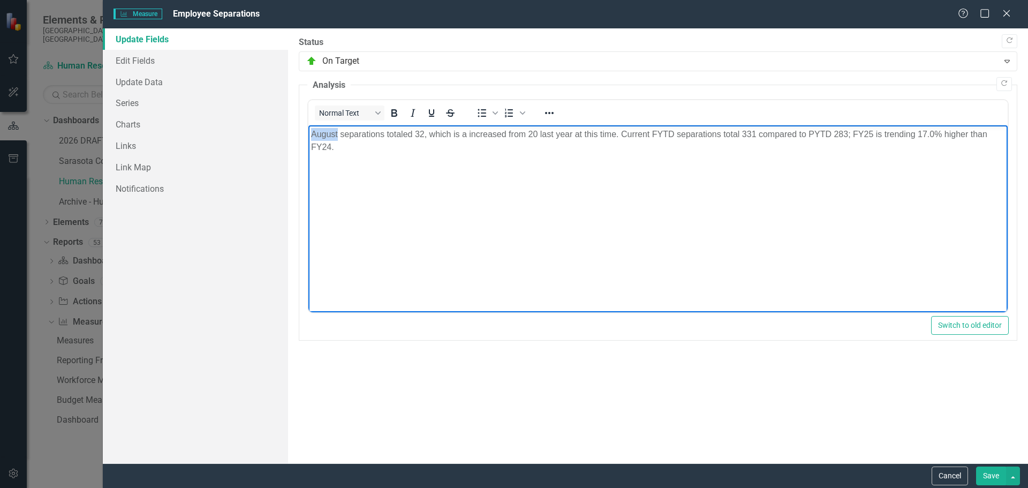
drag, startPoint x: 309, startPoint y: 133, endPoint x: 336, endPoint y: 133, distance: 26.8
click at [336, 133] on body "August separations totaled 32, which is a increased from 20 last year at this t…" at bounding box center [657, 205] width 699 height 161
drag, startPoint x: 430, startPoint y: 133, endPoint x: 438, endPoint y: 131, distance: 8.3
click at [438, 131] on p "September separations totaled 32, which is a increased from 20 last year at thi…" at bounding box center [657, 141] width 694 height 26
drag, startPoint x: 482, startPoint y: 134, endPoint x: 521, endPoint y: 132, distance: 38.6
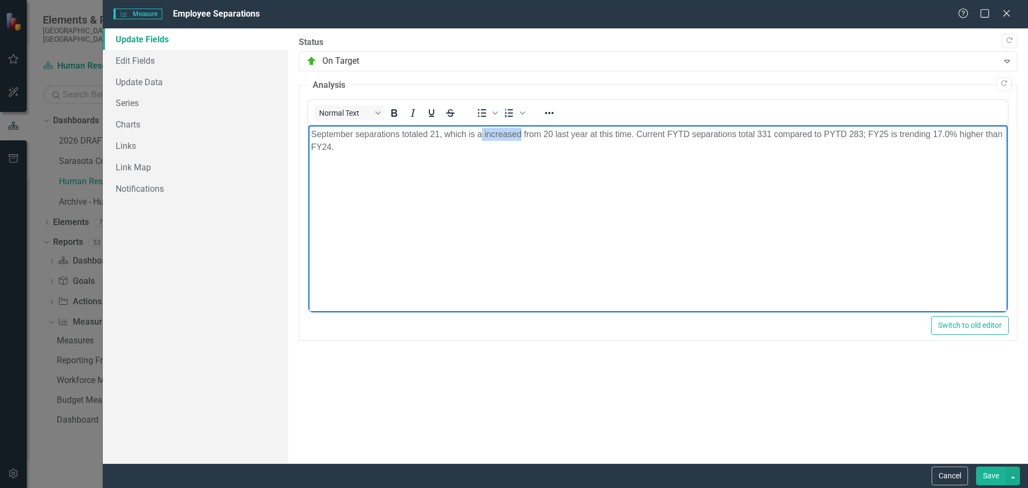
click at [521, 132] on p "September separations totaled 21, which is a increased from 20 last year at thi…" at bounding box center [657, 141] width 694 height 26
click at [544, 132] on p "September separations totaled 21, which is a decrease from 20 last year at this…" at bounding box center [657, 141] width 694 height 26
drag, startPoint x: 755, startPoint y: 134, endPoint x: 766, endPoint y: 139, distance: 12.9
click at [767, 134] on p "September separations totaled 21, which is a decrease from 28 last year at this…" at bounding box center [657, 141] width 694 height 26
drag, startPoint x: 846, startPoint y: 132, endPoint x: 860, endPoint y: 133, distance: 14.0
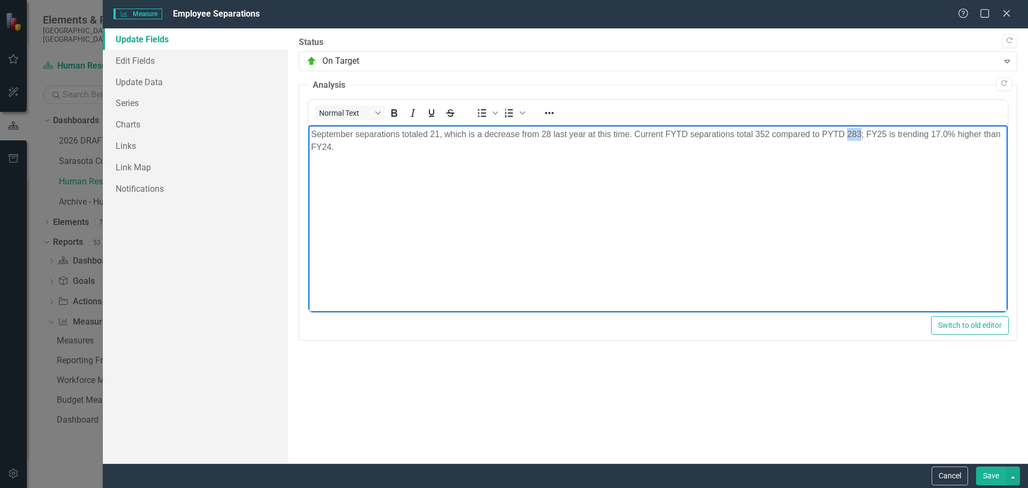
click at [860, 133] on p "September separations totaled 21, which is a decrease from 28 last year at this…" at bounding box center [657, 141] width 694 height 26
drag, startPoint x: 930, startPoint y: 132, endPoint x: 946, endPoint y: 132, distance: 16.1
click at [946, 132] on p "September separations totaled 21, which is a decrease from 28 last year at this…" at bounding box center [657, 141] width 694 height 26
click at [329, 139] on p "September separations totaled 21, which is a decrease from 28 last year at this…" at bounding box center [657, 141] width 694 height 26
click at [348, 143] on p "September separations totaled 21, which is a decrease from 28 last year at this…" at bounding box center [657, 141] width 694 height 26
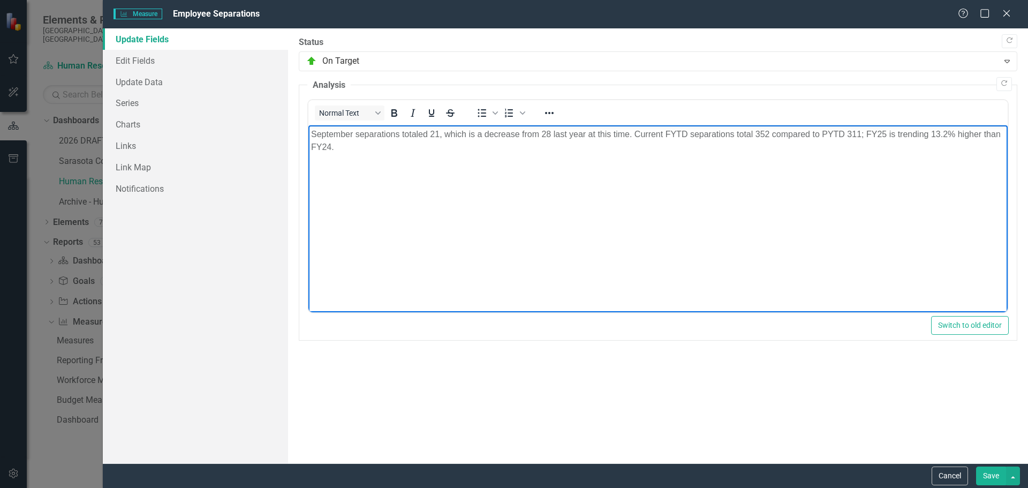
click at [991, 473] on button "Save" at bounding box center [991, 475] width 30 height 19
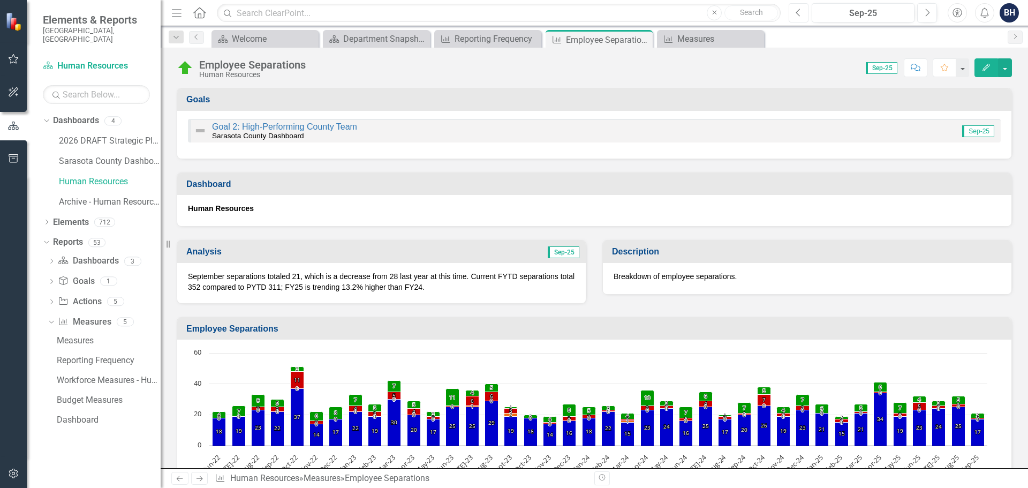
click at [794, 11] on button "Previous" at bounding box center [798, 12] width 20 height 19
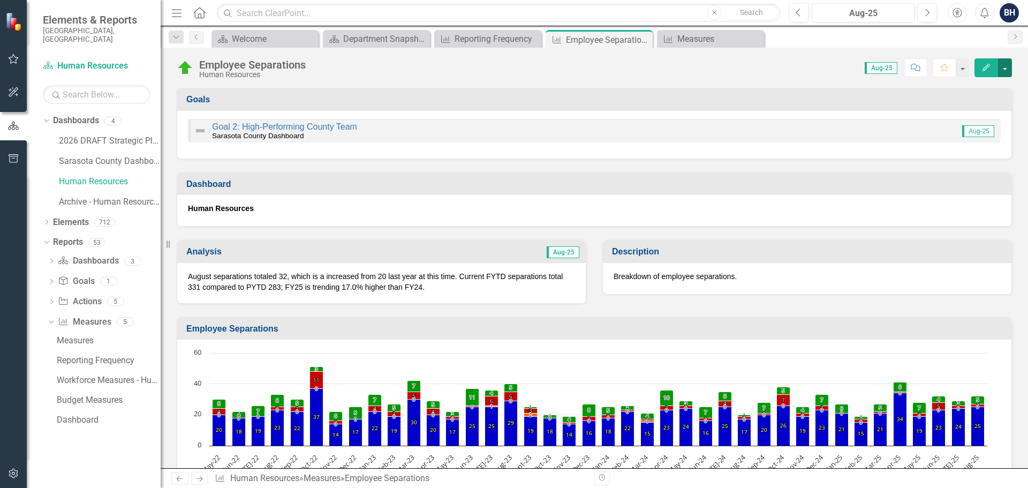
click at [1006, 66] on button "button" at bounding box center [1005, 67] width 14 height 19
click at [937, 90] on link "Edit Edit Measure" at bounding box center [959, 88] width 104 height 20
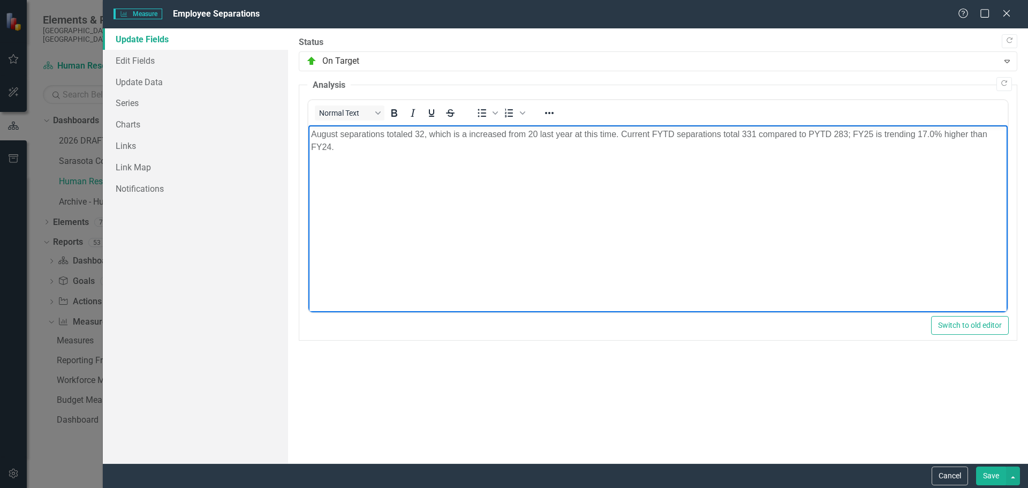
click at [466, 133] on p "August separations totaled 32, which is a increased from 20 last year at this t…" at bounding box center [657, 141] width 694 height 26
click at [986, 471] on button "Save" at bounding box center [991, 475] width 30 height 19
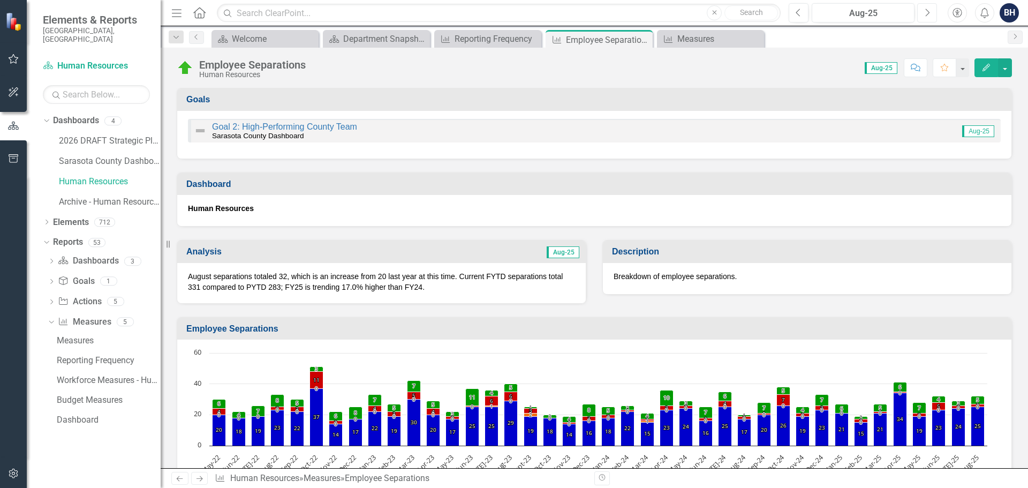
click at [924, 11] on button "Next" at bounding box center [927, 12] width 20 height 19
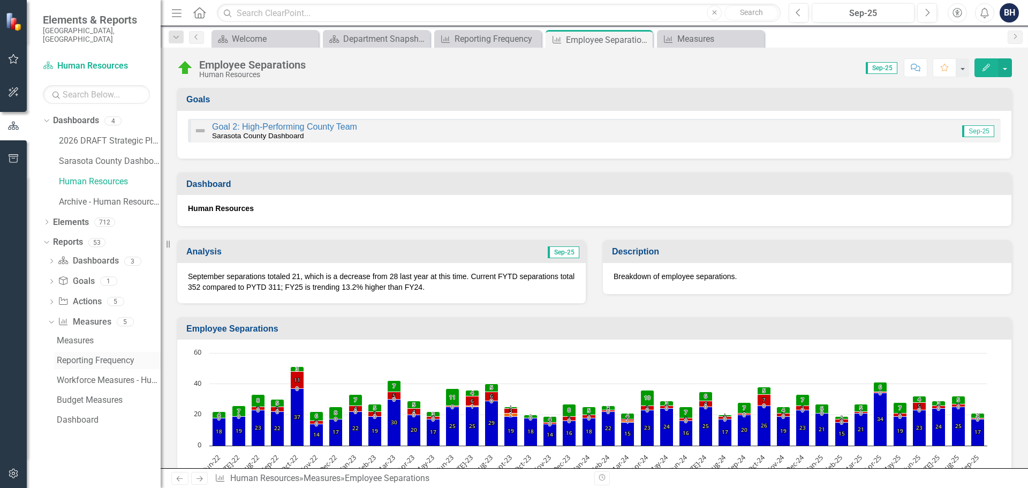
click at [89, 355] on div "Reporting Frequency" at bounding box center [109, 360] width 104 height 10
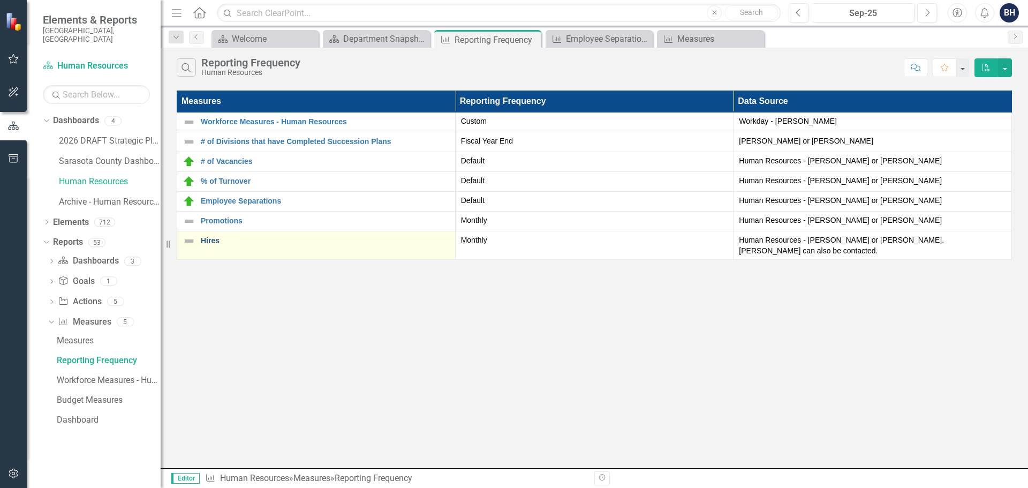
click at [204, 242] on link "Hires" at bounding box center [325, 241] width 249 height 8
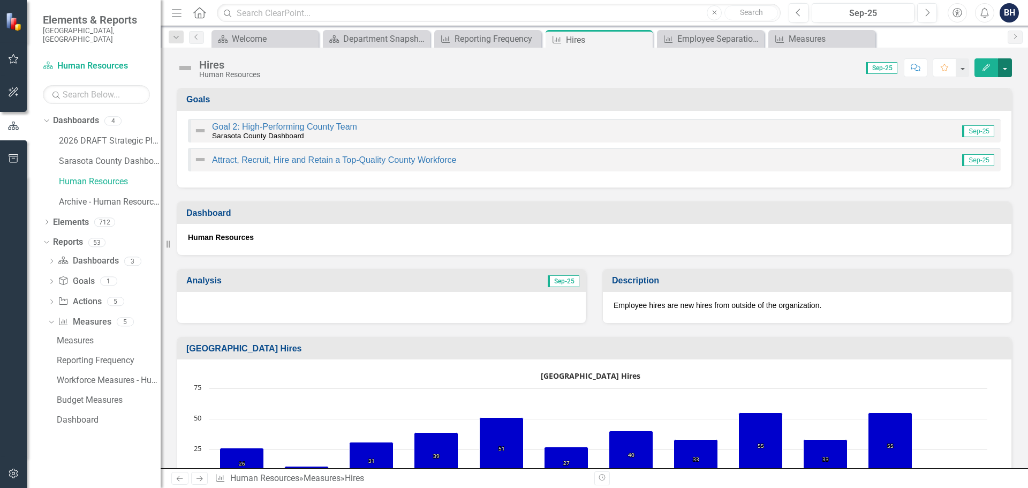
click at [1003, 67] on button "button" at bounding box center [1005, 67] width 14 height 19
click at [960, 92] on link "Edit Edit Measure" at bounding box center [959, 88] width 104 height 20
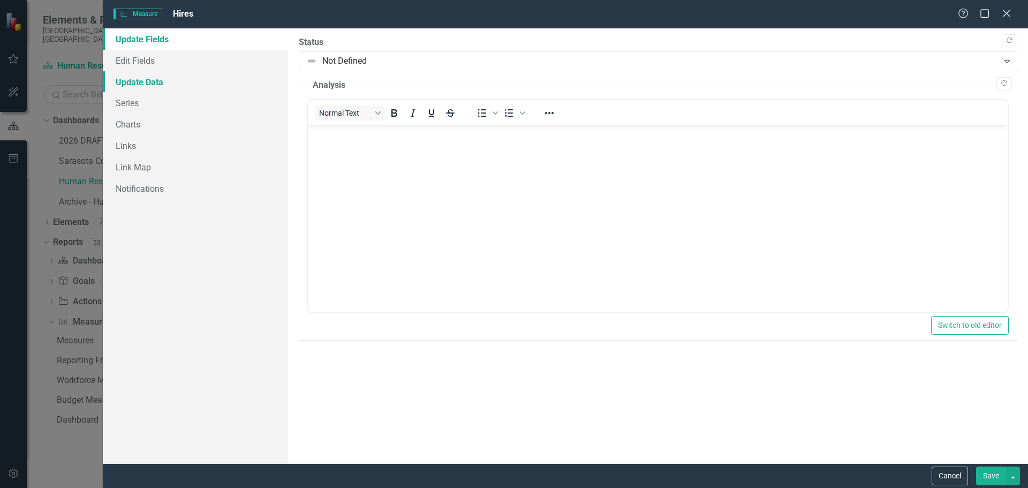
click at [138, 86] on link "Update Data" at bounding box center [195, 81] width 185 height 21
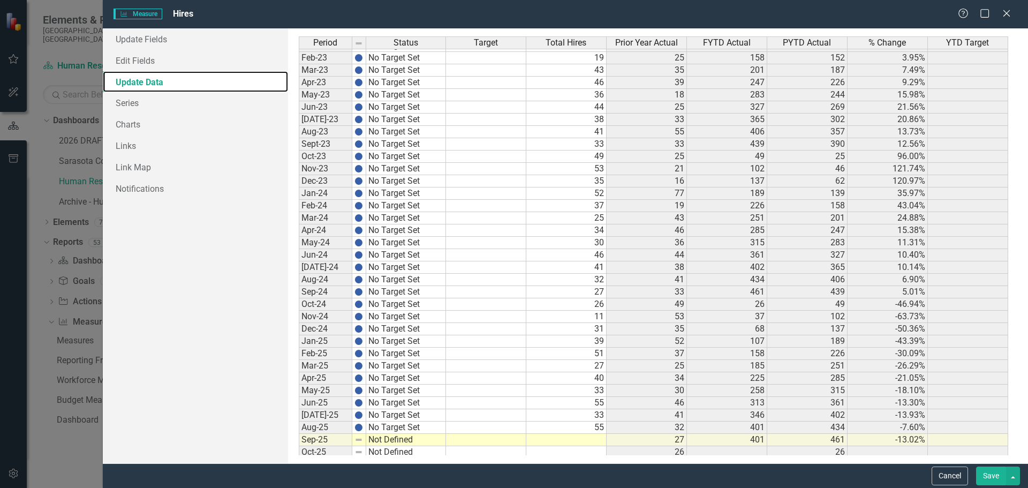
scroll to position [1405, 0]
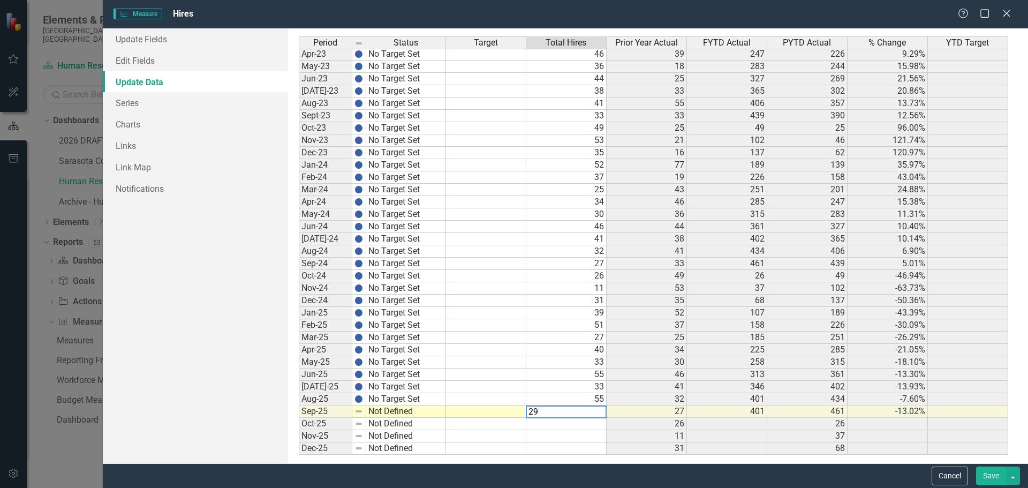
type textarea "29"
click at [546, 424] on td at bounding box center [566, 423] width 80 height 12
click at [994, 474] on button "Save" at bounding box center [991, 475] width 30 height 19
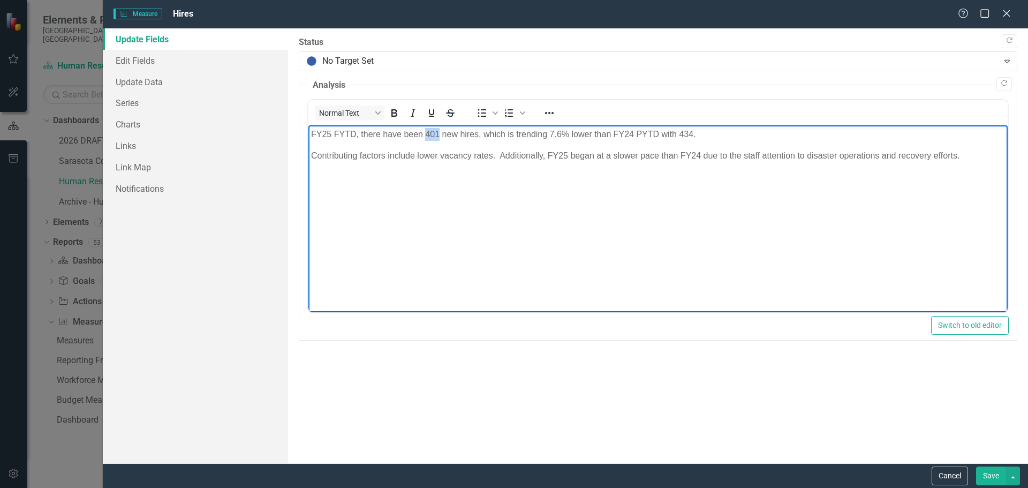
drag, startPoint x: 424, startPoint y: 132, endPoint x: 437, endPoint y: 132, distance: 12.3
click at [437, 132] on p "FY25 FYTD, there have been 401 new hires, which is trending 7.6% lower than FY2…" at bounding box center [657, 134] width 694 height 13
drag, startPoint x: 678, startPoint y: 133, endPoint x: 693, endPoint y: 135, distance: 15.6
click at [693, 135] on p "FY25 FYTD, there have been 430 new hires, which is trending 7.6% lower than FY2…" at bounding box center [657, 134] width 694 height 13
drag, startPoint x: 550, startPoint y: 133, endPoint x: 559, endPoint y: 132, distance: 9.6
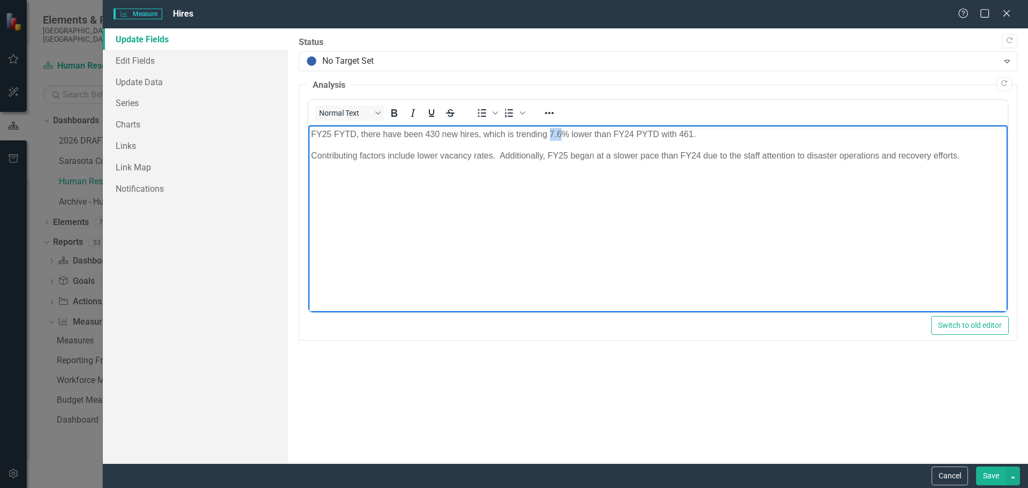
click at [559, 132] on p "FY25 FYTD, there have been 430 new hires, which is trending 7.6% lower than FY2…" at bounding box center [657, 134] width 694 height 13
click at [987, 476] on button "Save" at bounding box center [991, 475] width 30 height 19
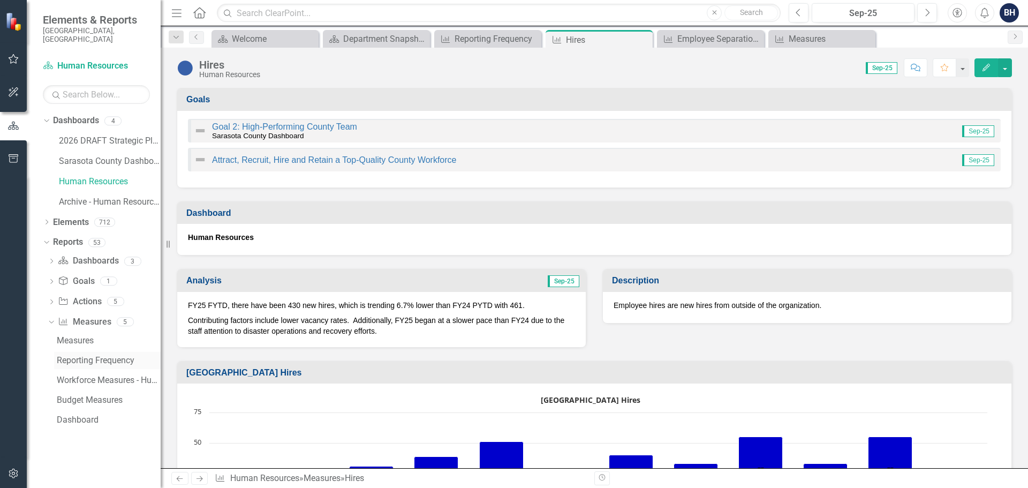
click at [103, 355] on div "Reporting Frequency" at bounding box center [109, 360] width 104 height 10
